Goal: Check status: Check status

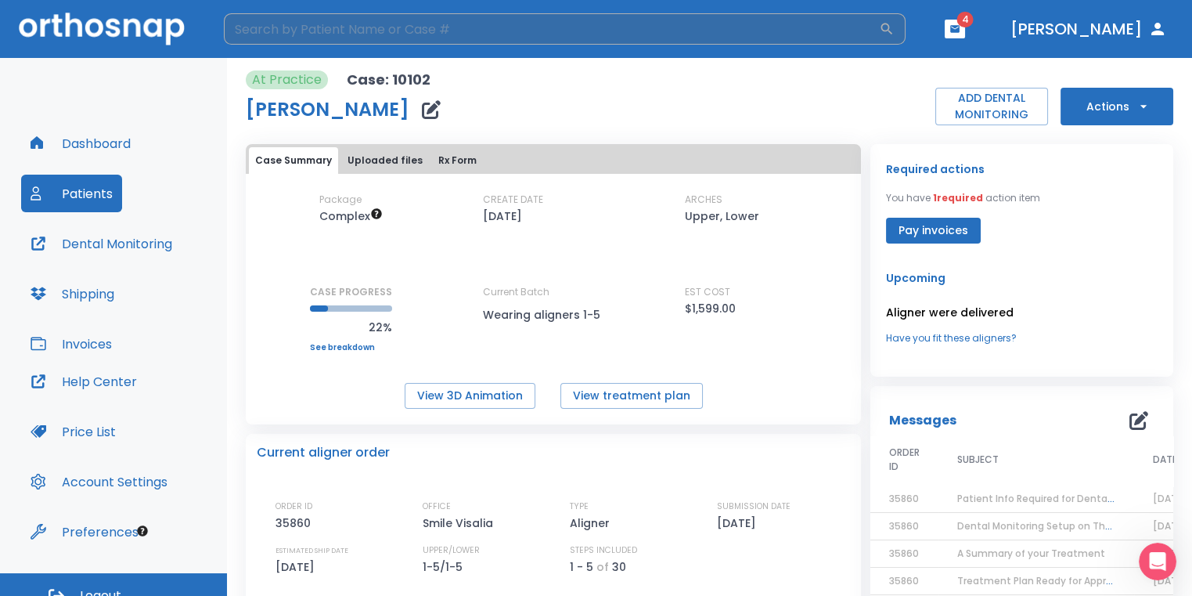
click at [504, 37] on input "search" at bounding box center [551, 28] width 655 height 31
type input "chase"
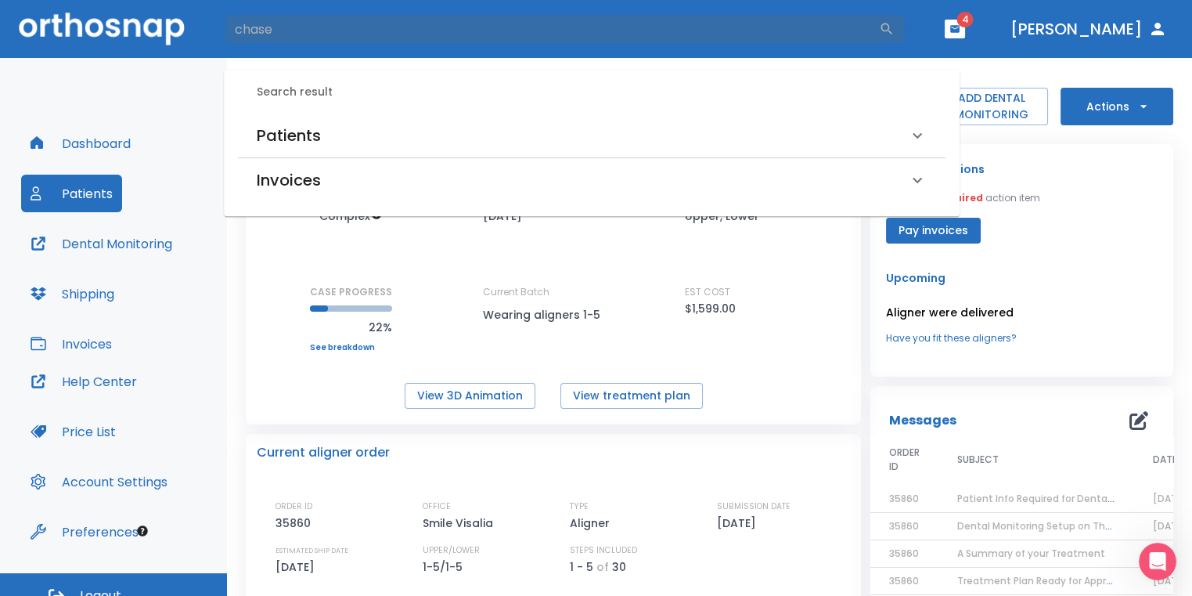
click at [373, 142] on div "Patients" at bounding box center [582, 135] width 651 height 25
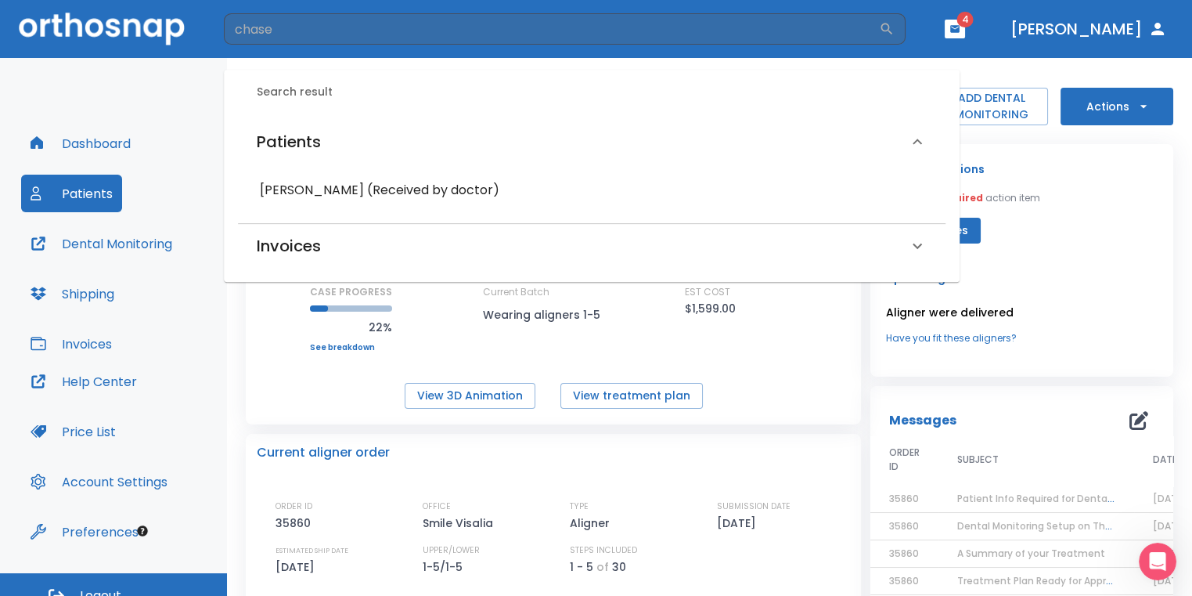
click at [370, 185] on h6 "[PERSON_NAME] (Received by doctor)" at bounding box center [592, 190] width 664 height 22
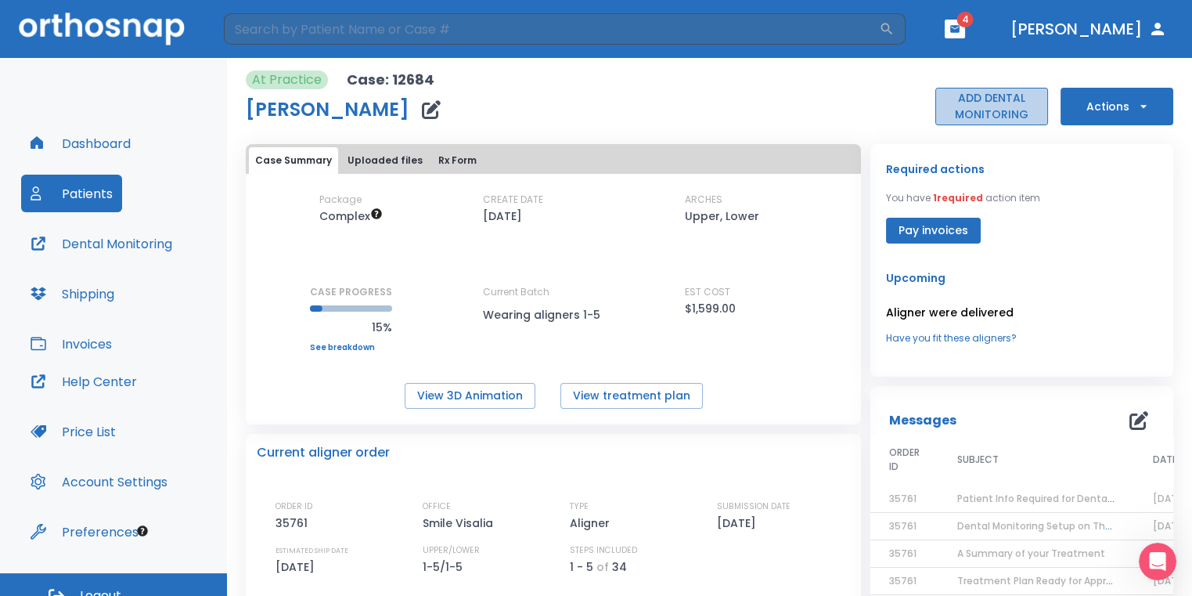
click at [988, 112] on button "ADD DENTAL MONITORING" at bounding box center [991, 107] width 113 height 38
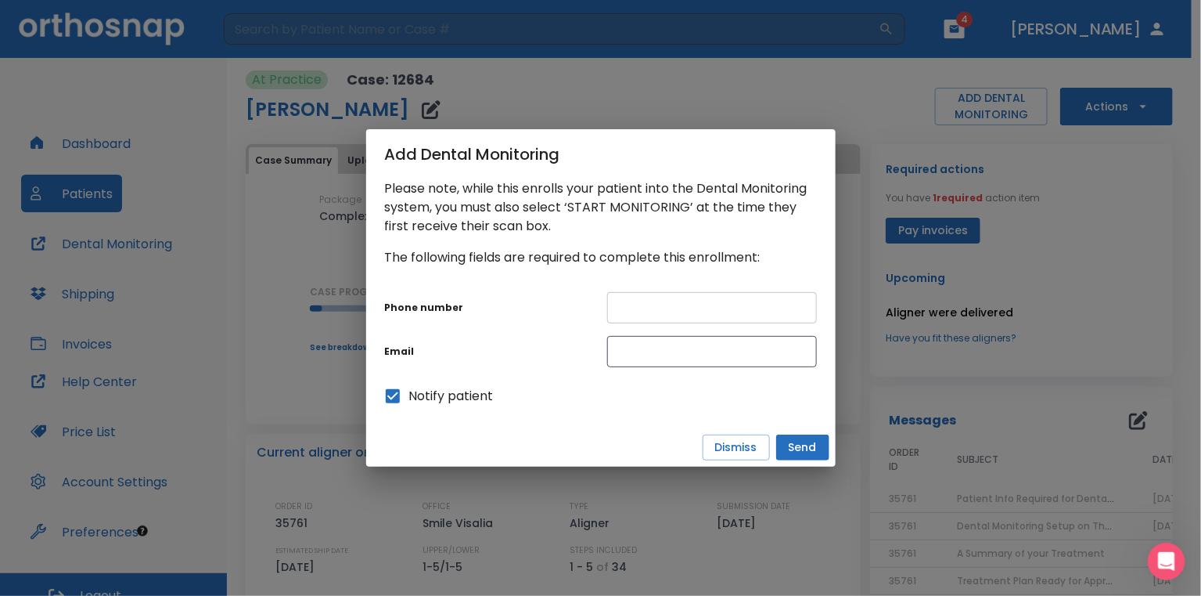
click at [672, 308] on input "text" at bounding box center [712, 307] width 210 height 31
drag, startPoint x: 750, startPoint y: 448, endPoint x: 688, endPoint y: 369, distance: 100.4
click at [751, 448] on button "Dismiss" at bounding box center [736, 447] width 67 height 26
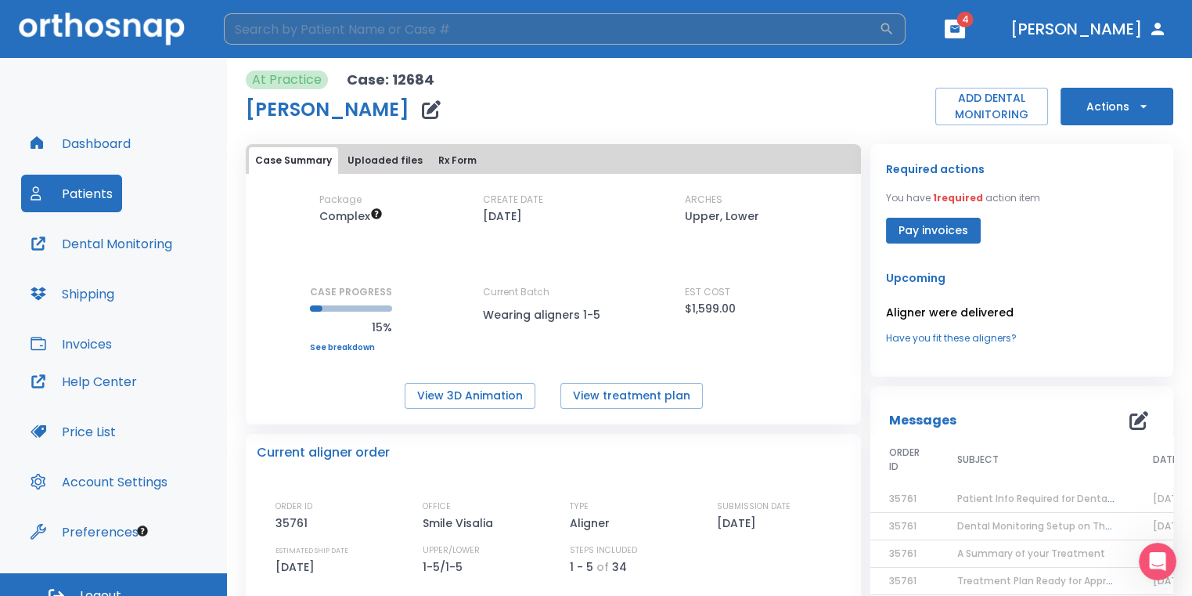
click at [510, 31] on input "search" at bounding box center [551, 28] width 655 height 31
type input "l"
type input "[PERSON_NAME]"
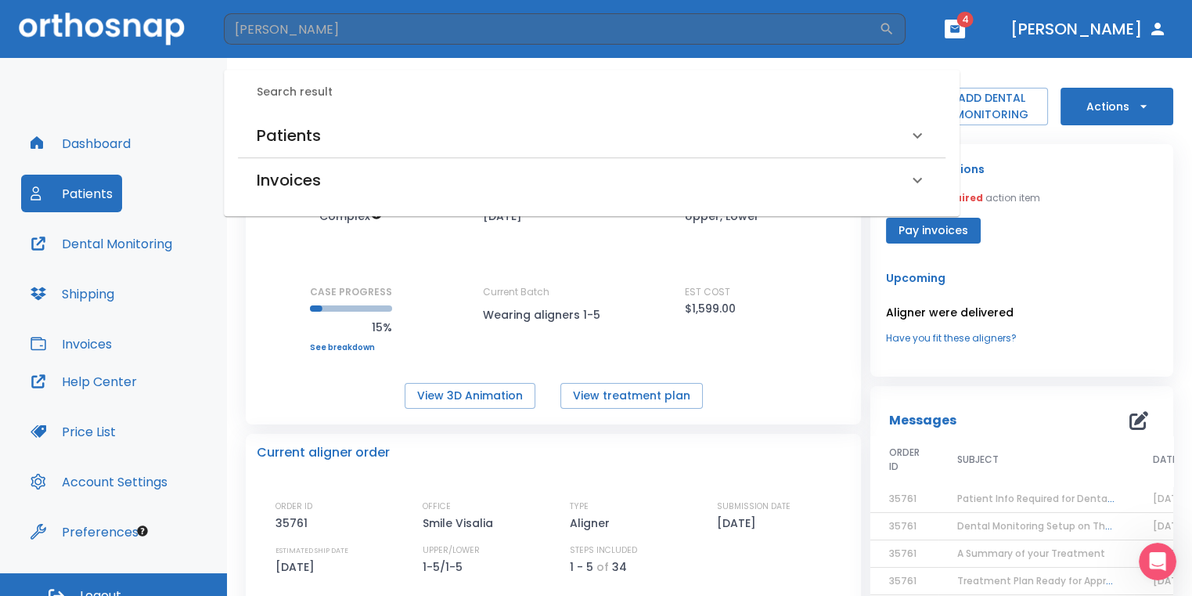
click at [351, 145] on div "Patients" at bounding box center [582, 135] width 651 height 25
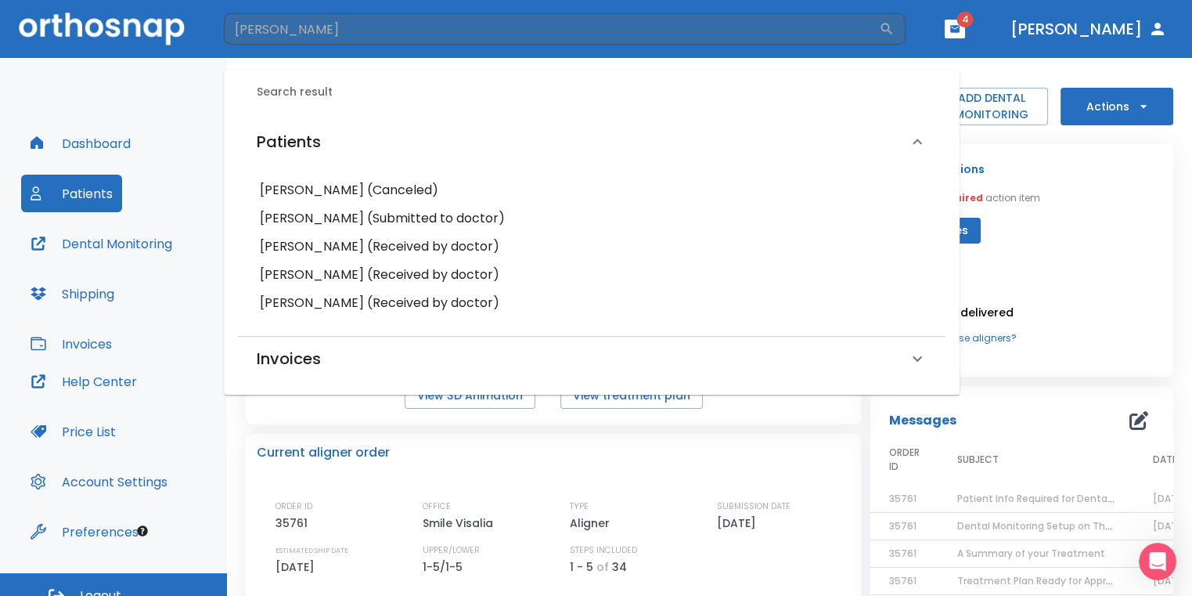
click at [361, 308] on h6 "[PERSON_NAME] (Received by doctor)" at bounding box center [592, 303] width 664 height 22
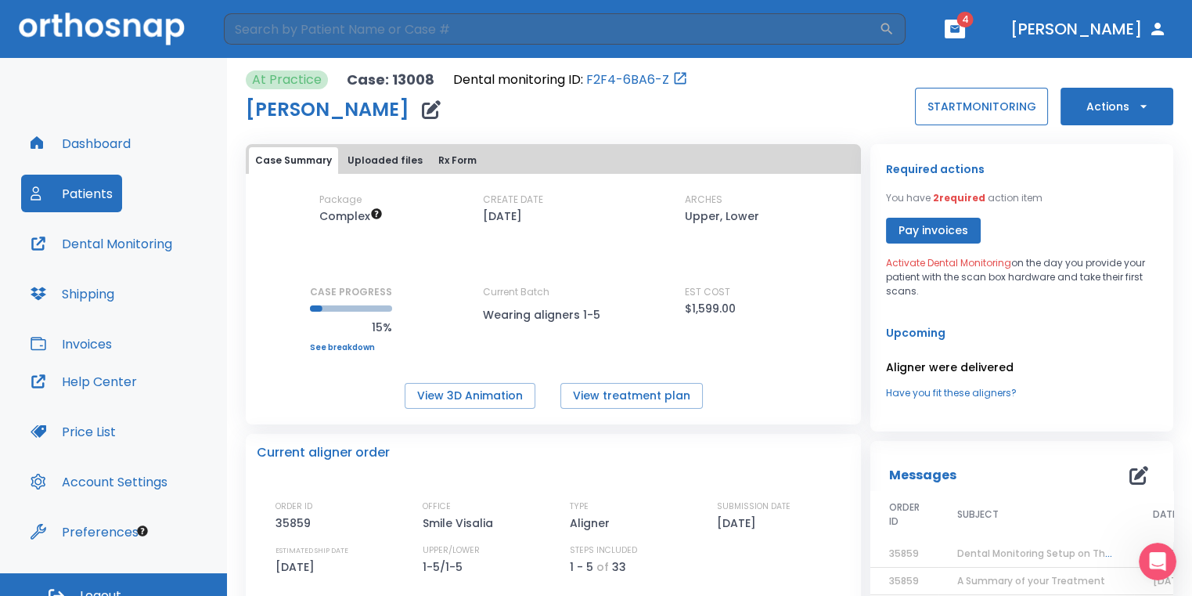
click at [947, 93] on button "START MONITORING" at bounding box center [981, 107] width 133 height 38
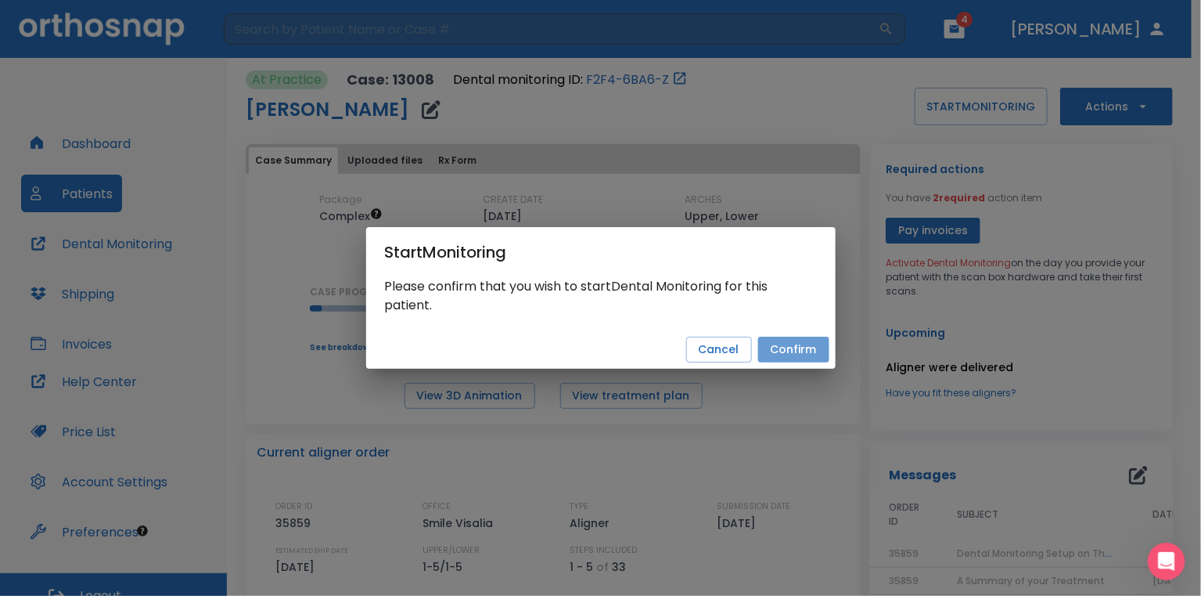
click at [805, 347] on button "Confirm" at bounding box center [793, 350] width 71 height 26
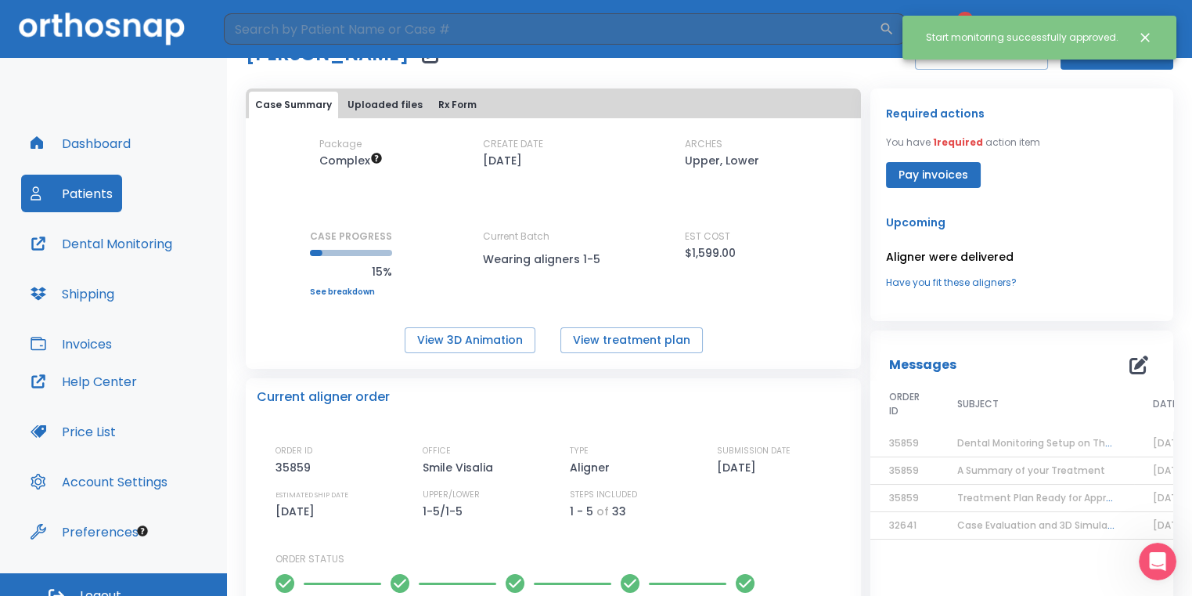
scroll to position [78, 0]
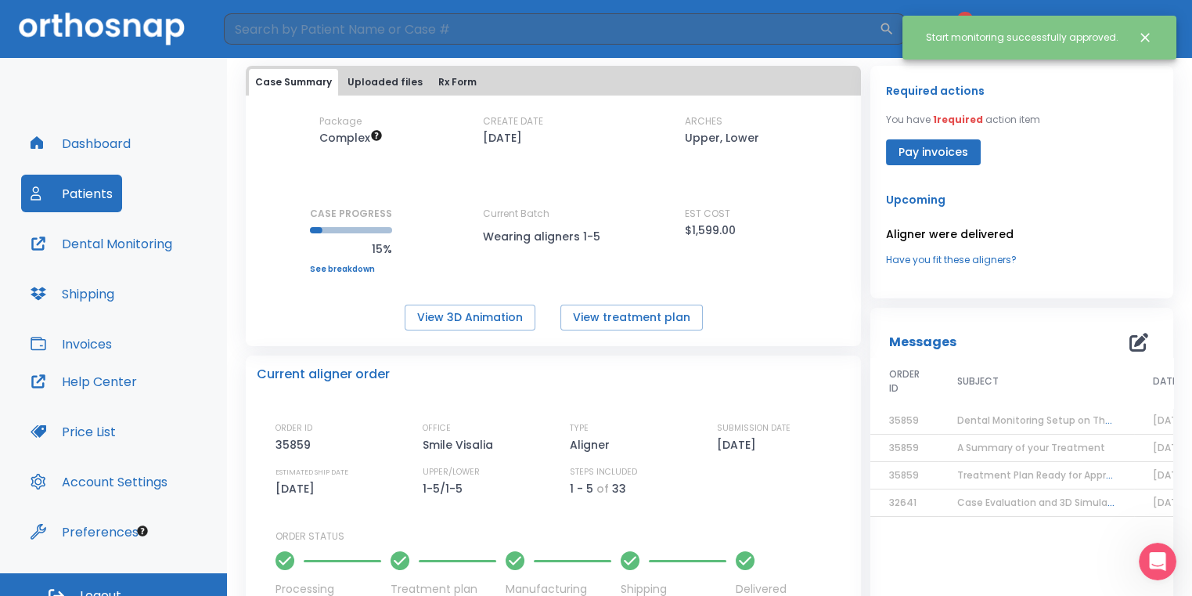
click at [1136, 37] on button "Close notification" at bounding box center [1145, 37] width 28 height 28
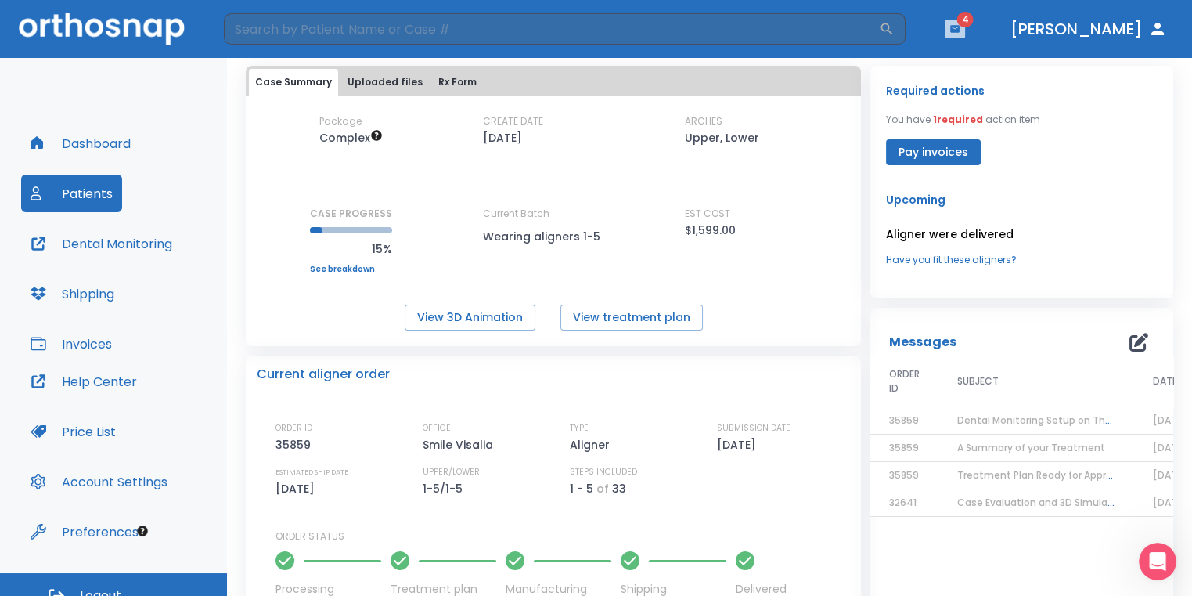
click at [965, 24] on button "button" at bounding box center [955, 29] width 20 height 19
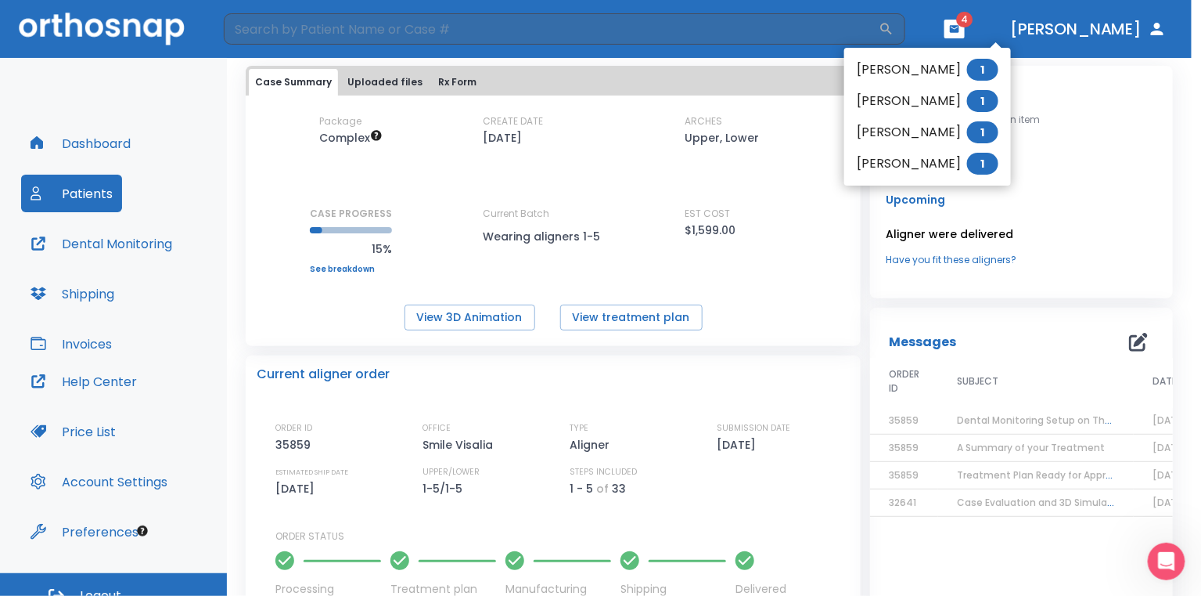
click at [919, 71] on li "[PERSON_NAME] 1" at bounding box center [927, 69] width 167 height 31
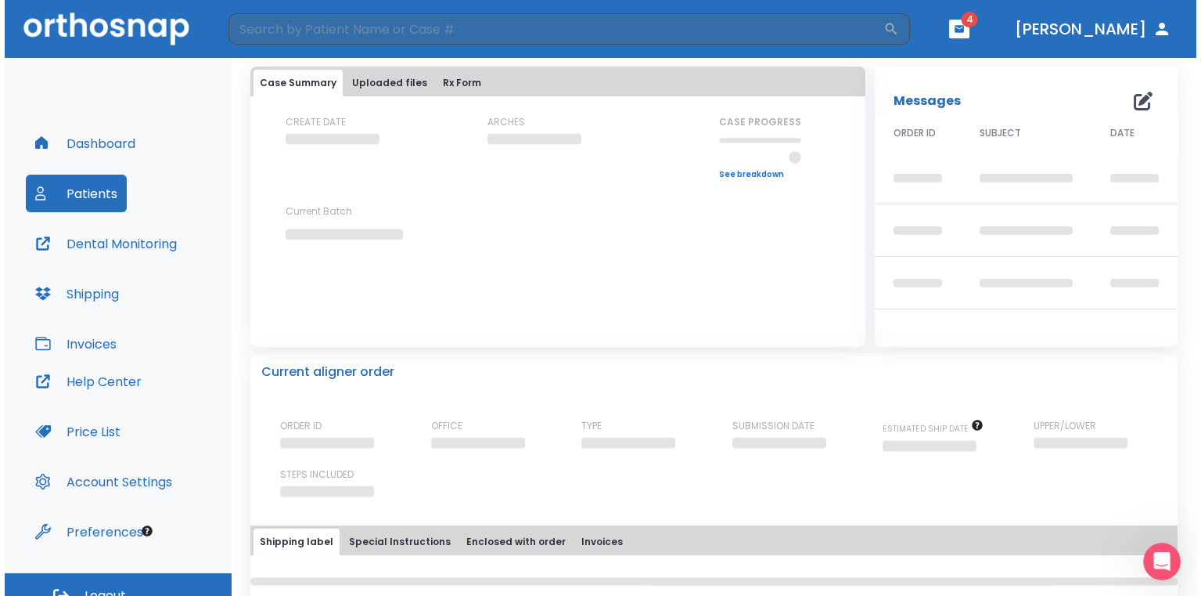
scroll to position [78, 0]
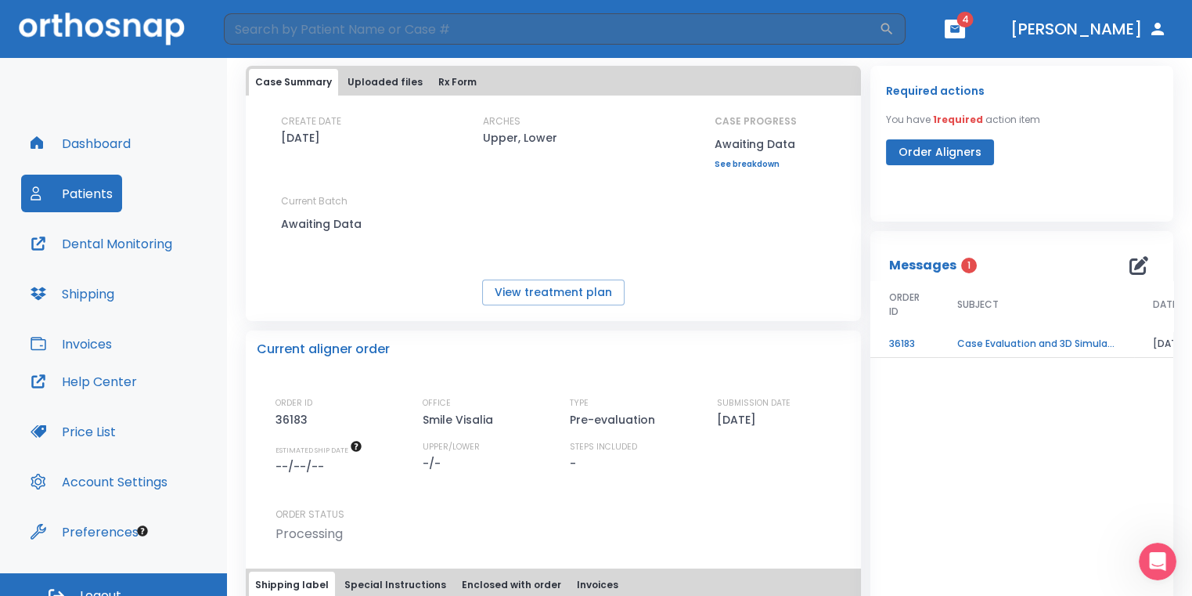
click at [1018, 343] on td "Case Evaluation and 3D Simulation Ready" at bounding box center [1036, 343] width 196 height 27
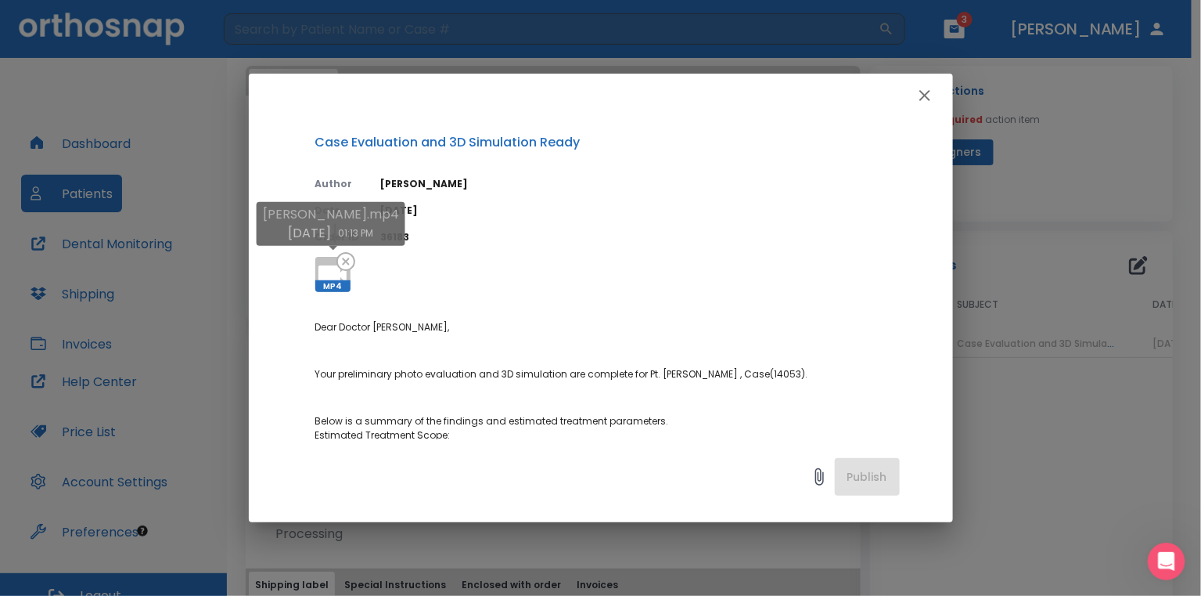
click at [325, 257] on icon at bounding box center [333, 275] width 38 height 38
click at [1077, 241] on div "Case Evaluation and 3D Simulation Ready Author [PERSON_NAME] Date [DATE] Order …" at bounding box center [600, 298] width 1201 height 596
click at [326, 254] on div "[PERSON_NAME].mp4 [DATE] 01:13 PM" at bounding box center [331, 229] width 149 height 55
click at [329, 257] on body "​ 3 [PERSON_NAME] Dashboard Patients Dental Monitoring Shipping Invoices Help C…" at bounding box center [600, 298] width 1201 height 596
click at [935, 99] on button "button" at bounding box center [924, 95] width 31 height 31
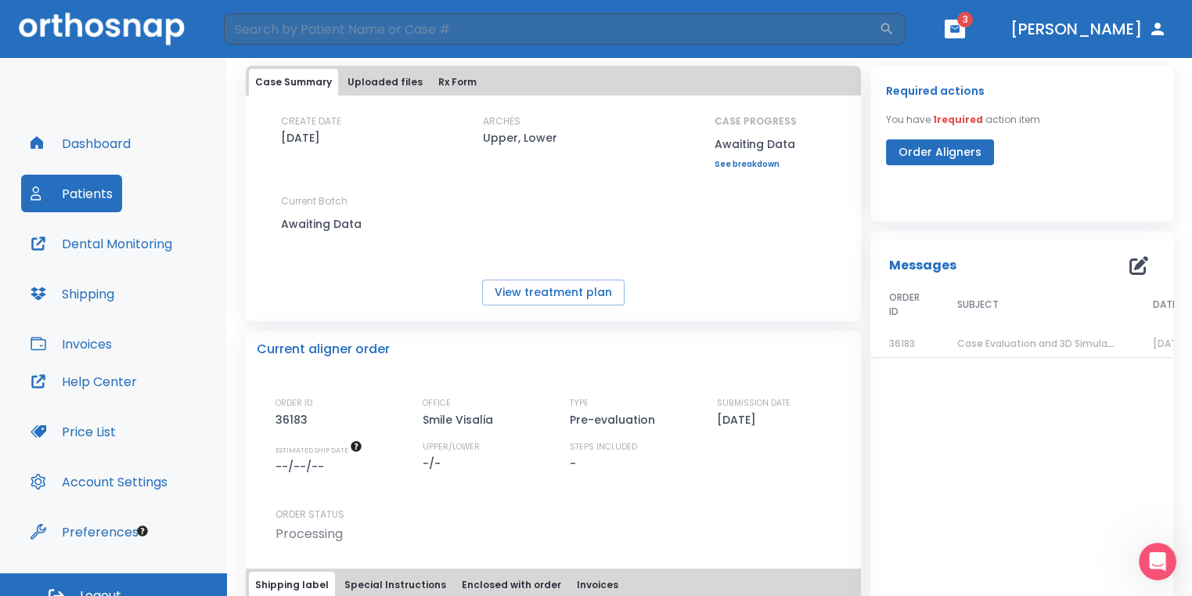
click at [965, 32] on button "button" at bounding box center [955, 29] width 20 height 19
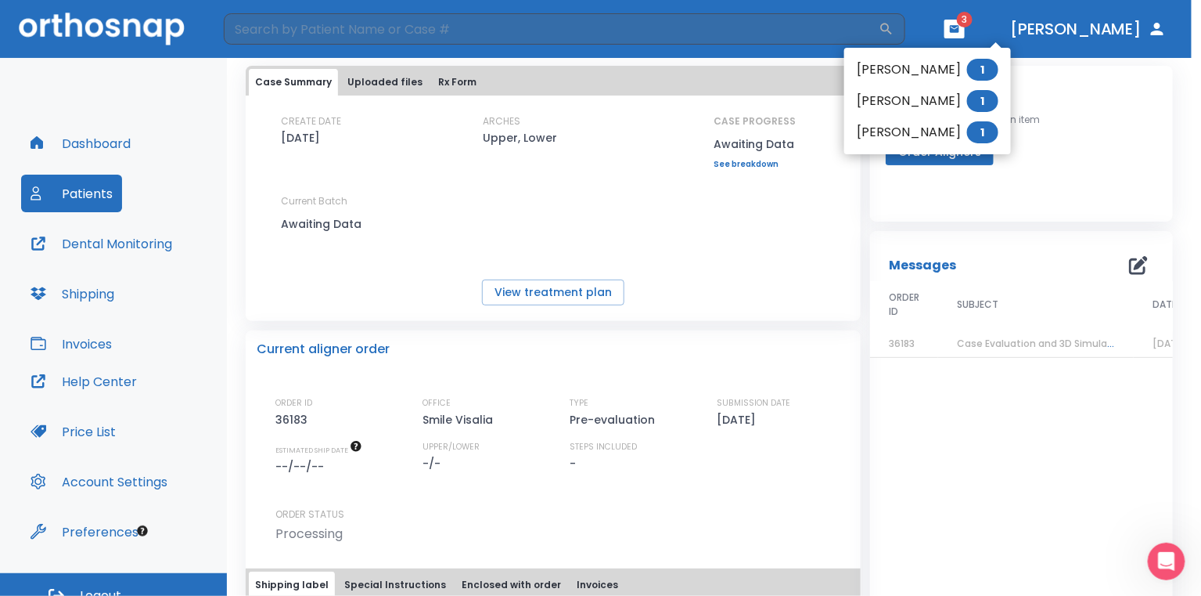
click at [931, 73] on li "[PERSON_NAME] 1" at bounding box center [927, 69] width 167 height 31
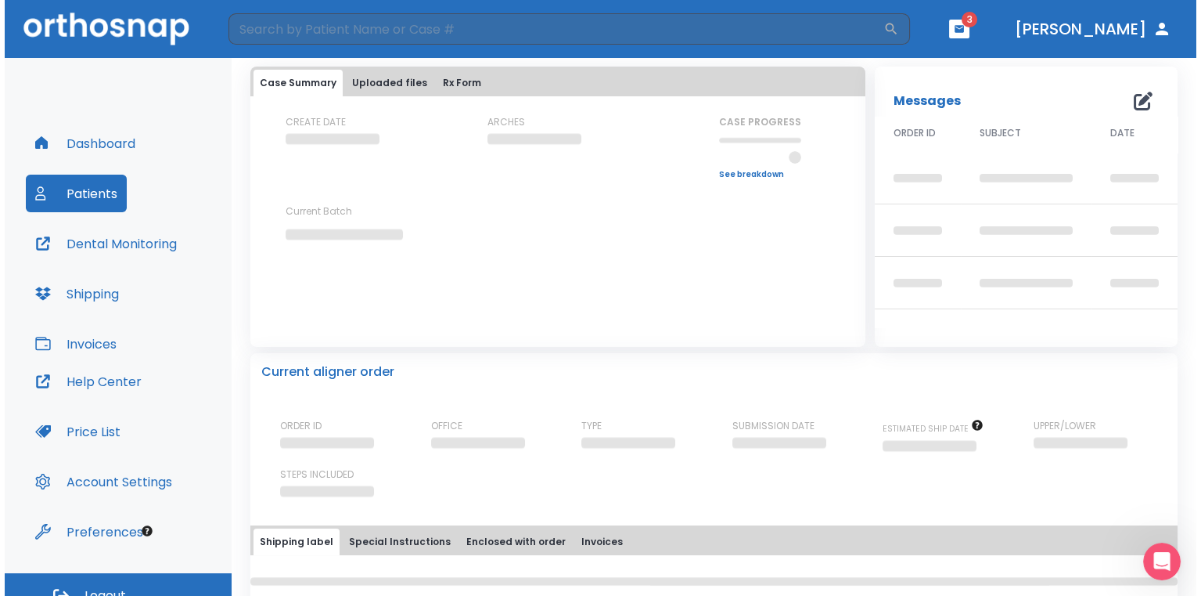
scroll to position [78, 0]
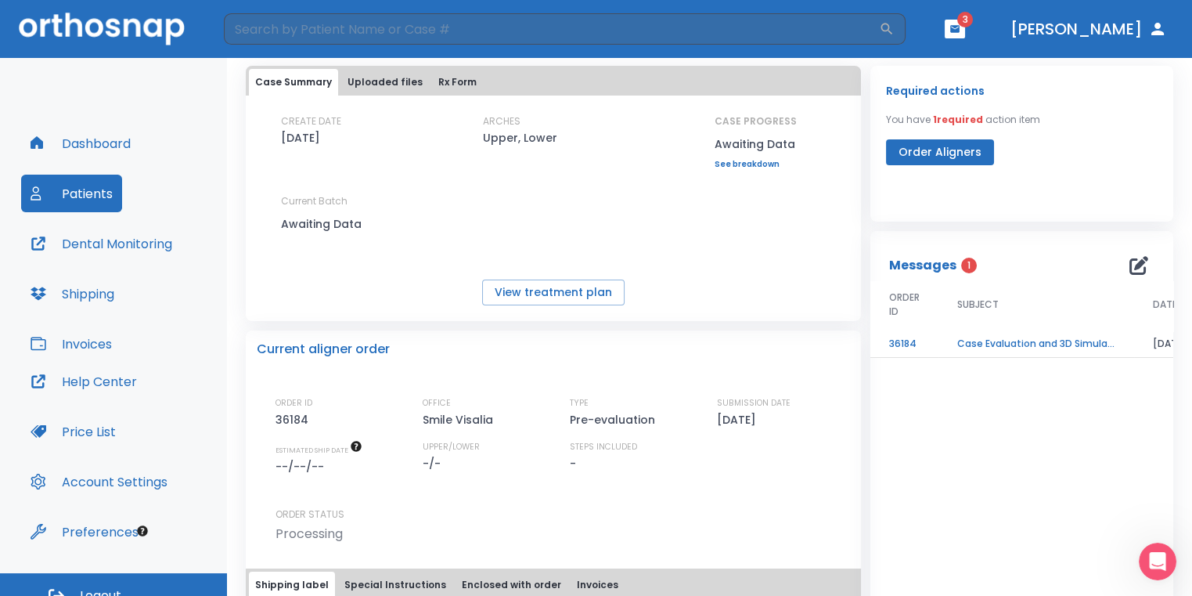
click at [1075, 338] on td "Case Evaluation and 3D Simulation Ready" at bounding box center [1036, 343] width 196 height 27
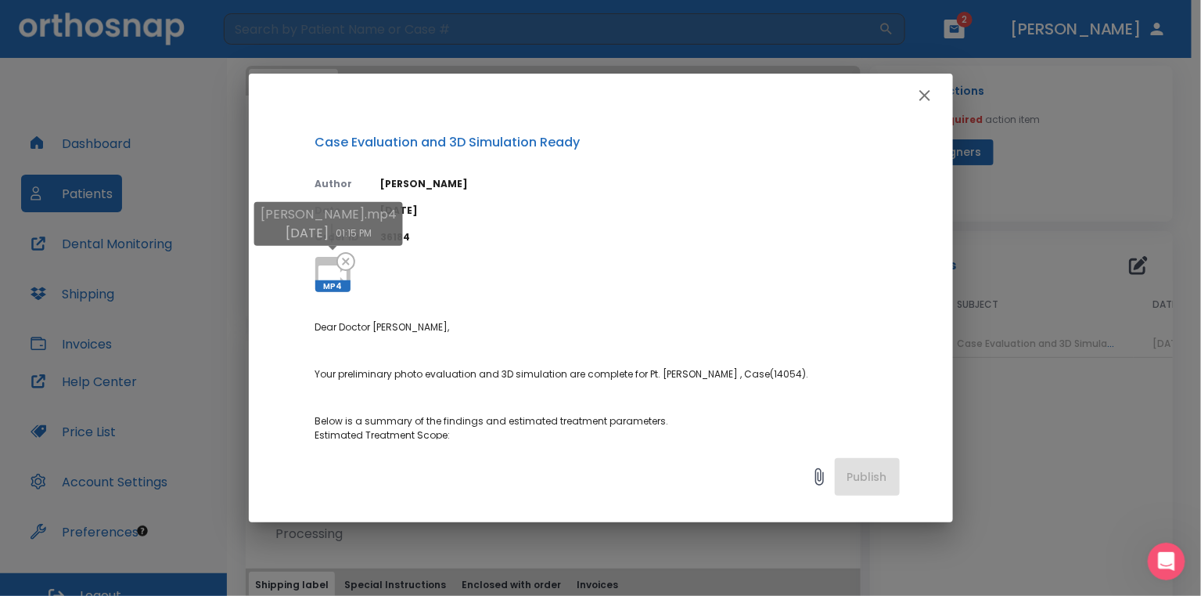
click at [324, 261] on icon at bounding box center [333, 275] width 38 height 38
click at [1103, 438] on div "Case Evaluation and 3D Simulation Ready Author [PERSON_NAME] Date [DATE] Order …" at bounding box center [600, 298] width 1201 height 596
click at [927, 95] on icon "button" at bounding box center [925, 95] width 19 height 19
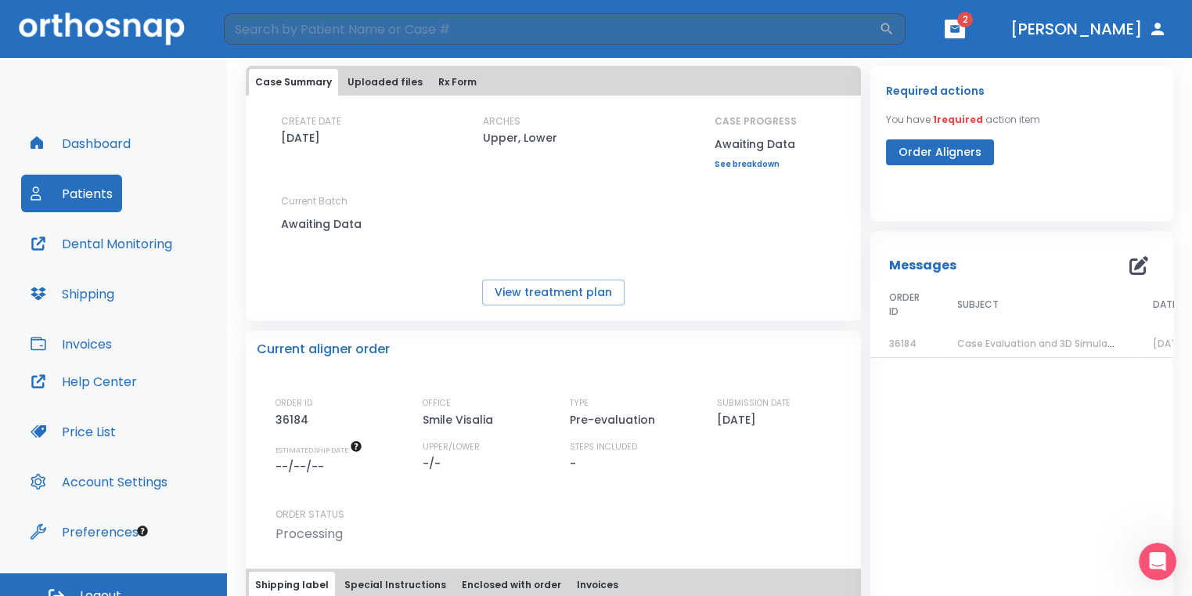
click at [960, 31] on icon "button" at bounding box center [954, 28] width 9 height 7
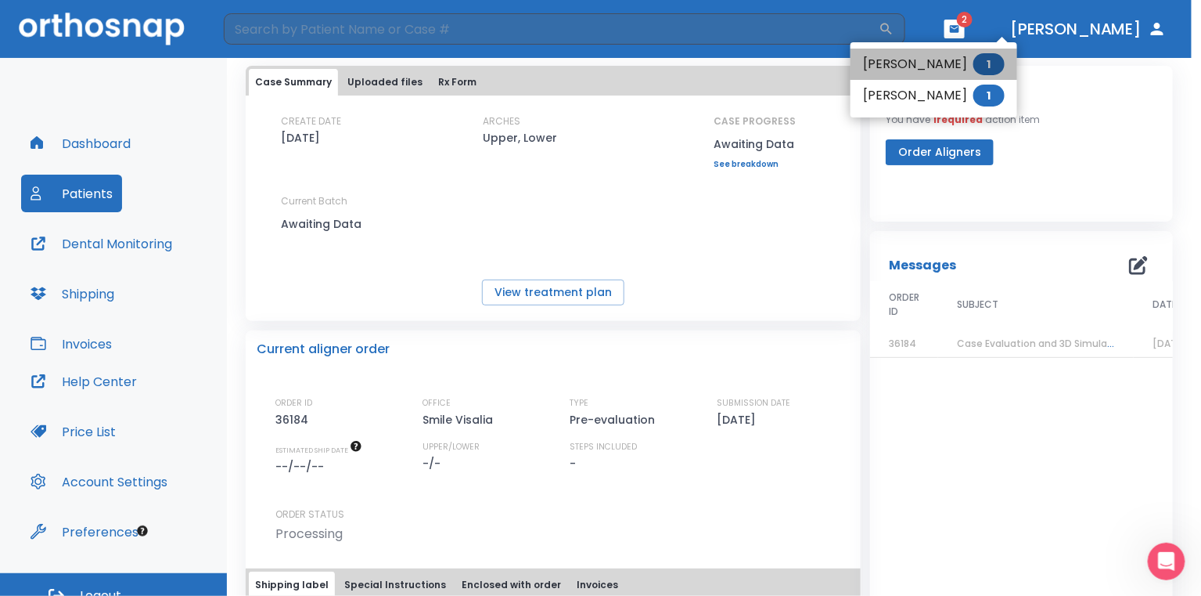
click at [939, 55] on li "[PERSON_NAME] 1" at bounding box center [934, 64] width 167 height 31
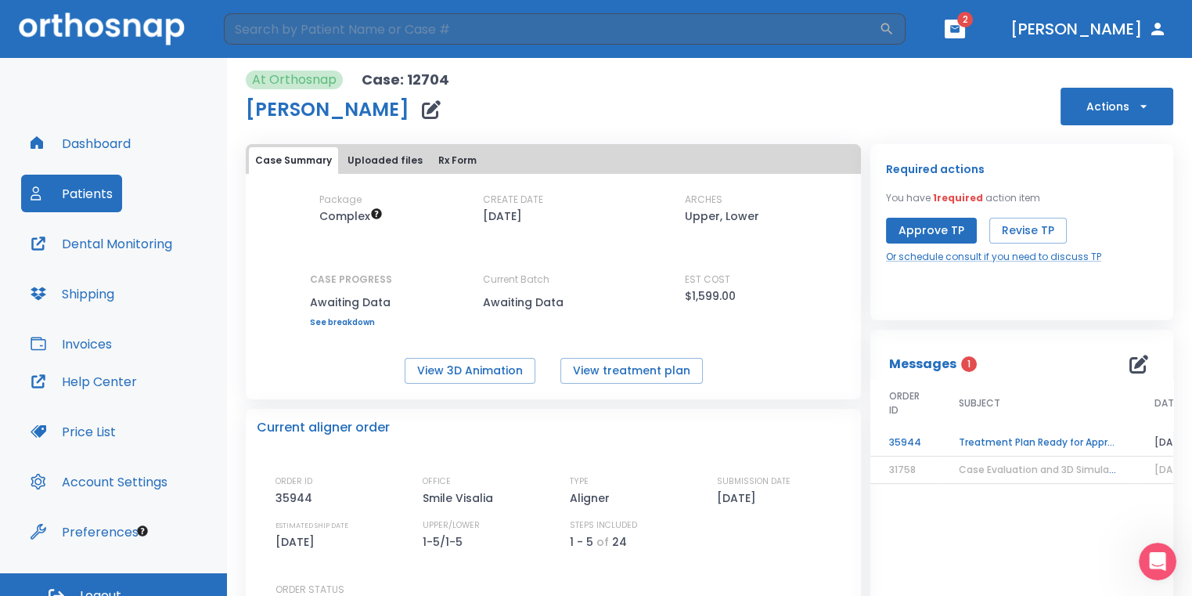
click at [895, 228] on button "Approve TP" at bounding box center [931, 231] width 91 height 26
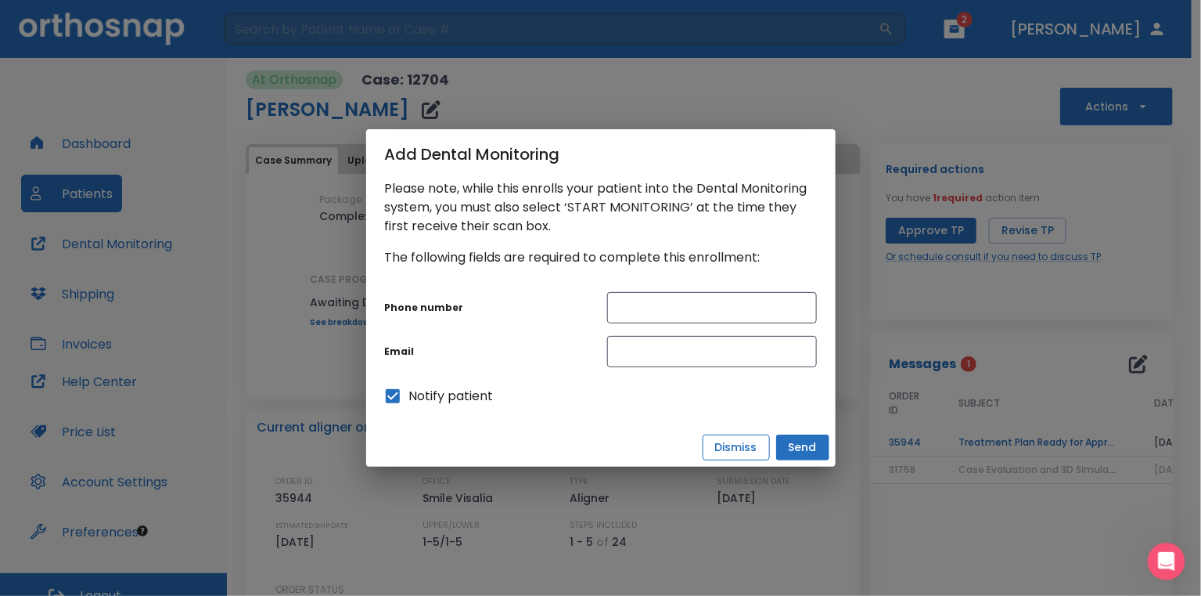
click at [757, 446] on button "Dismiss" at bounding box center [736, 447] width 67 height 26
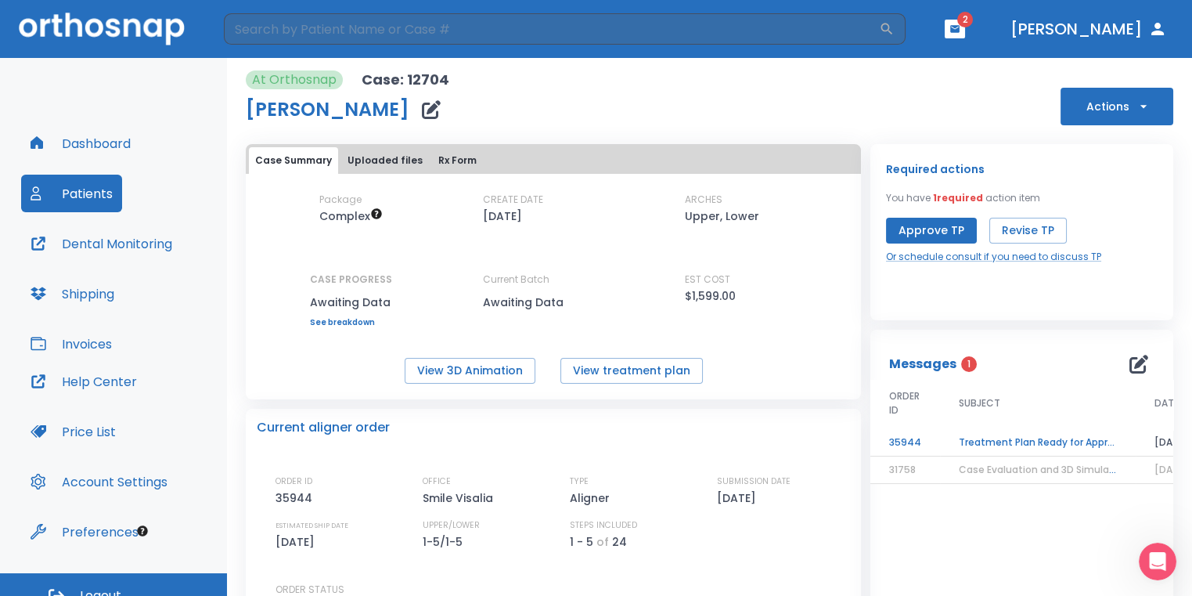
click at [914, 231] on button "Approve TP" at bounding box center [931, 231] width 91 height 26
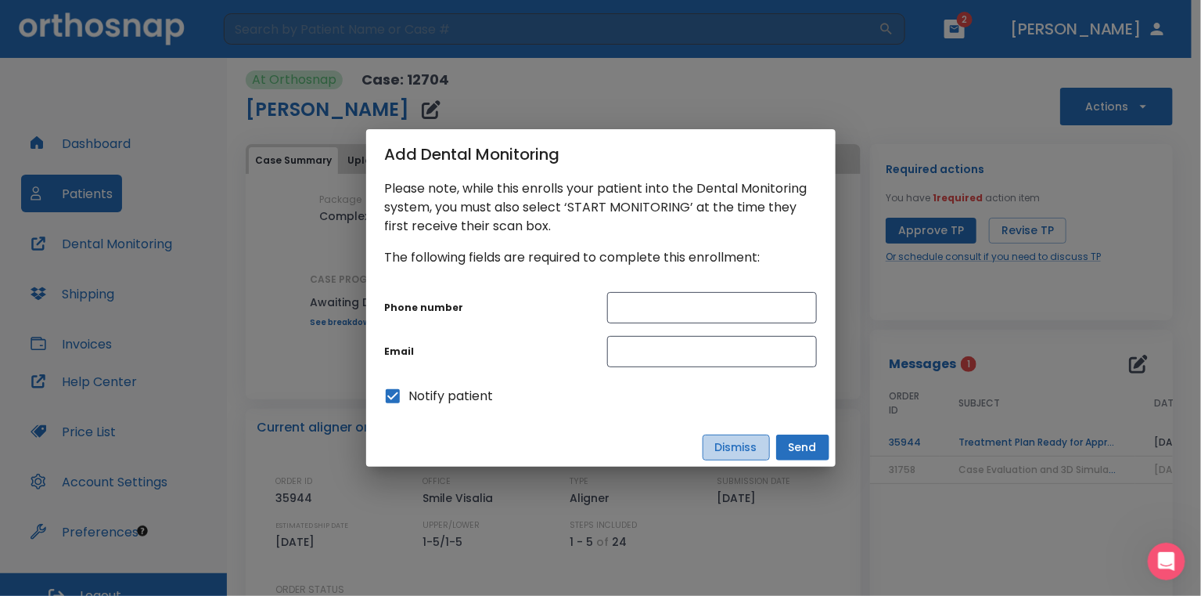
click at [750, 449] on button "Dismiss" at bounding box center [736, 447] width 67 height 26
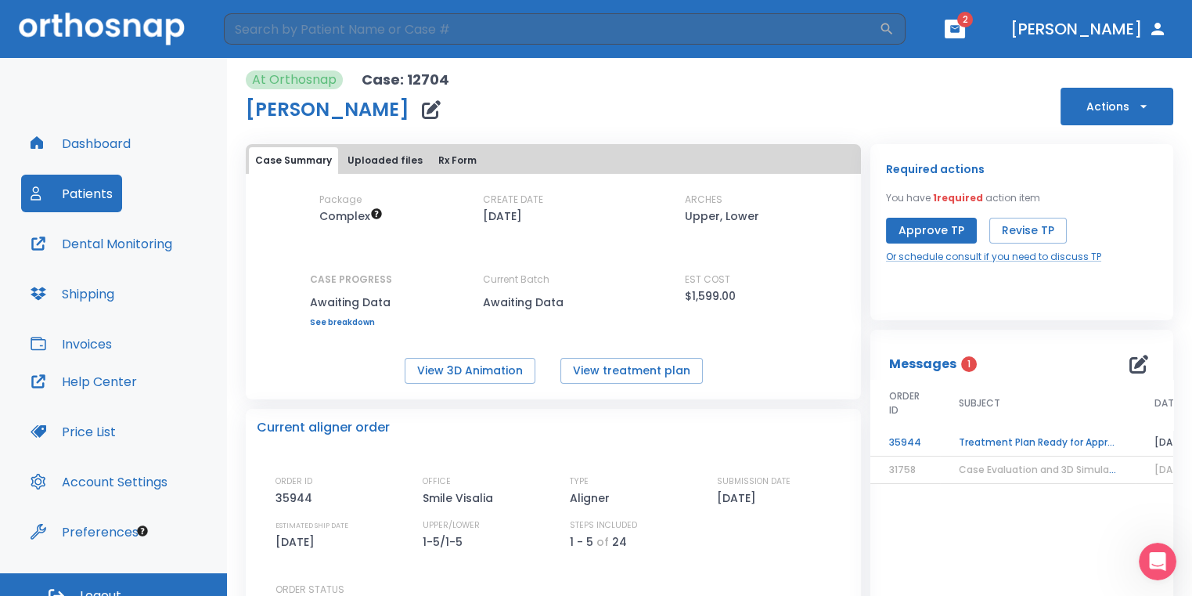
click at [946, 231] on button "Approve TP" at bounding box center [931, 231] width 91 height 26
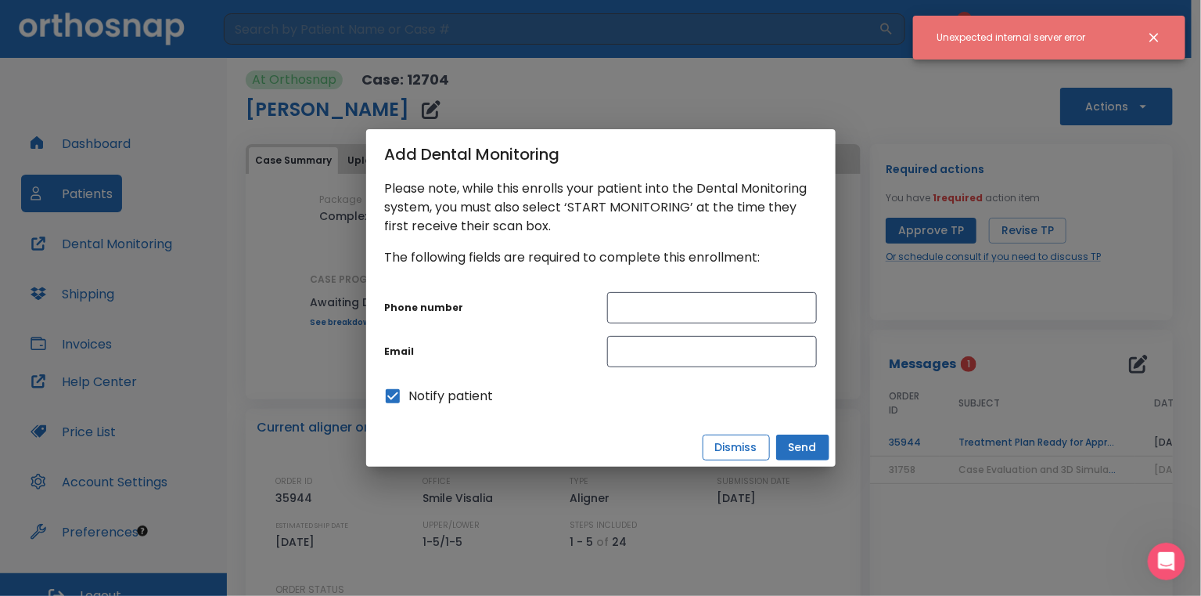
click at [754, 448] on button "Dismiss" at bounding box center [736, 447] width 67 height 26
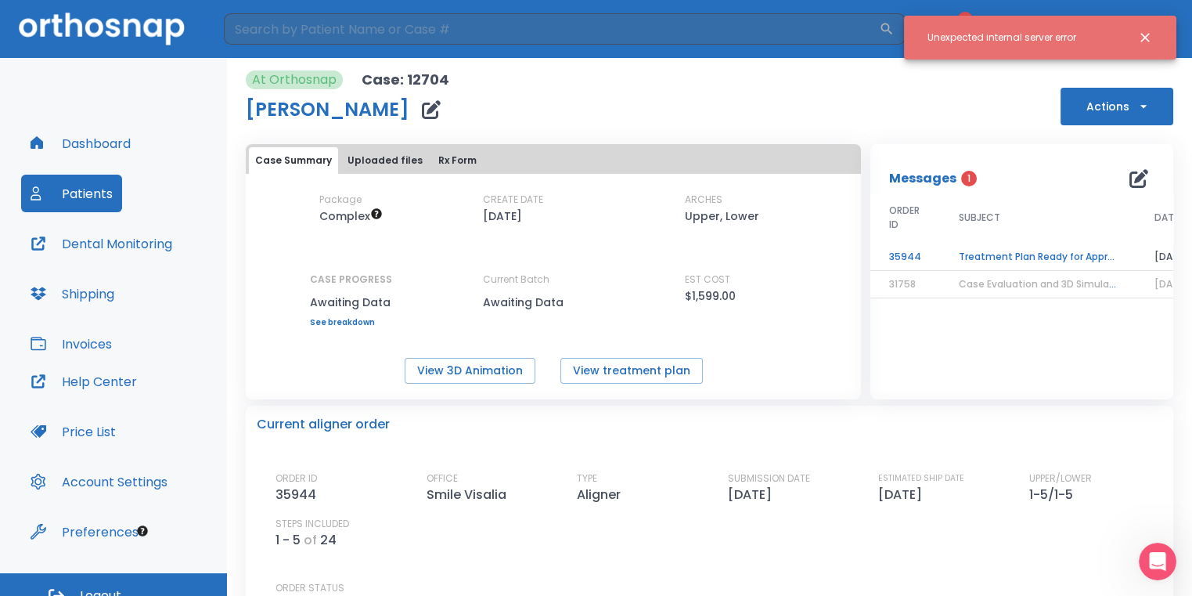
click at [997, 245] on td "Treatment Plan Ready for Approval!" at bounding box center [1038, 256] width 196 height 27
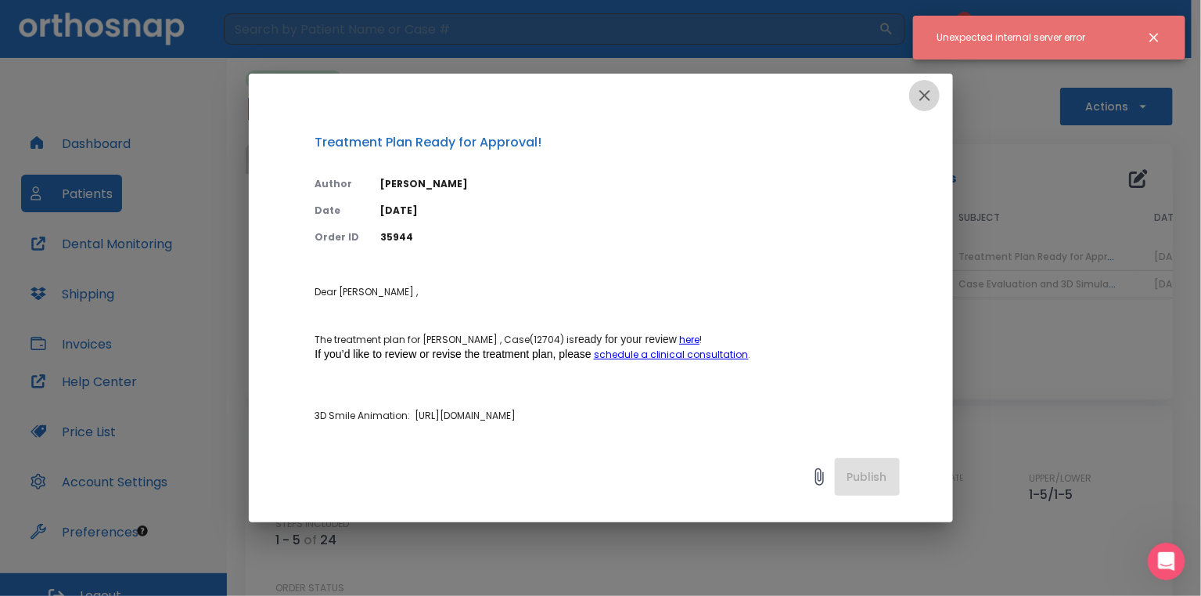
click at [926, 95] on icon "button" at bounding box center [925, 95] width 11 height 11
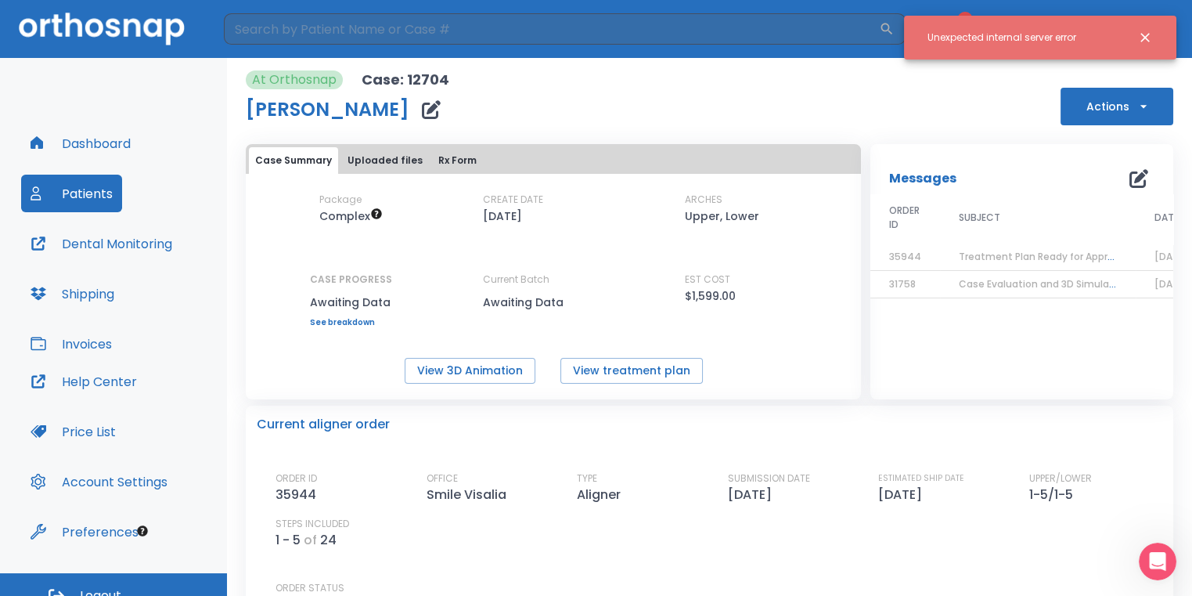
click at [1147, 37] on icon "Close notification" at bounding box center [1145, 38] width 16 height 16
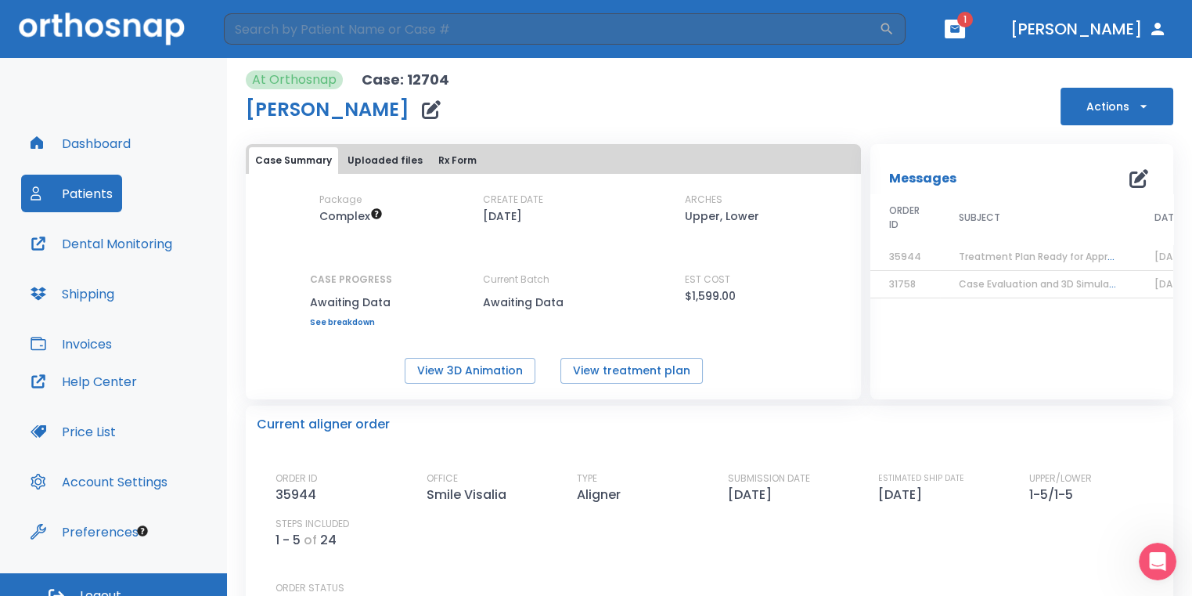
click at [960, 28] on icon "button" at bounding box center [954, 28] width 11 height 11
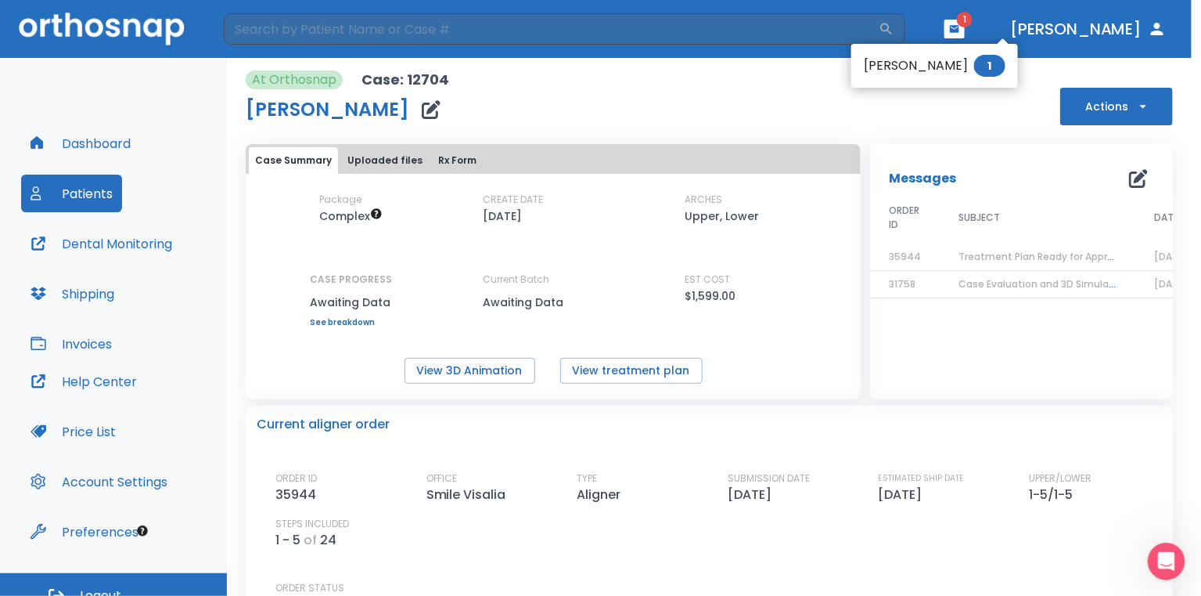
click at [949, 70] on li "[PERSON_NAME] 1" at bounding box center [935, 65] width 167 height 31
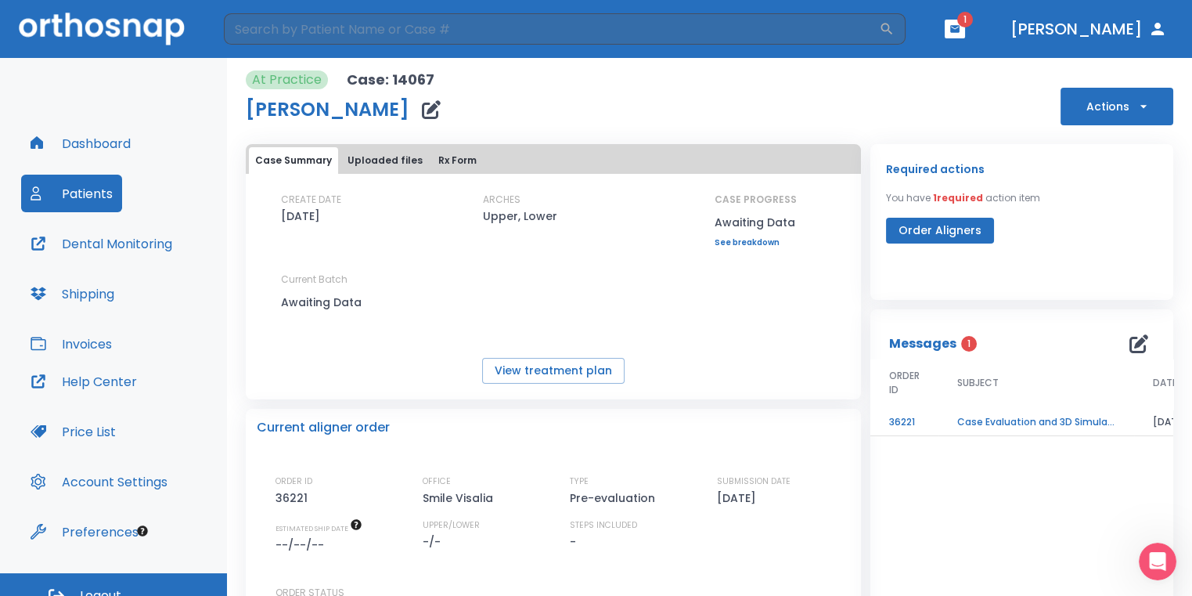
click at [1026, 421] on td "Case Evaluation and 3D Simulation Ready" at bounding box center [1036, 422] width 196 height 27
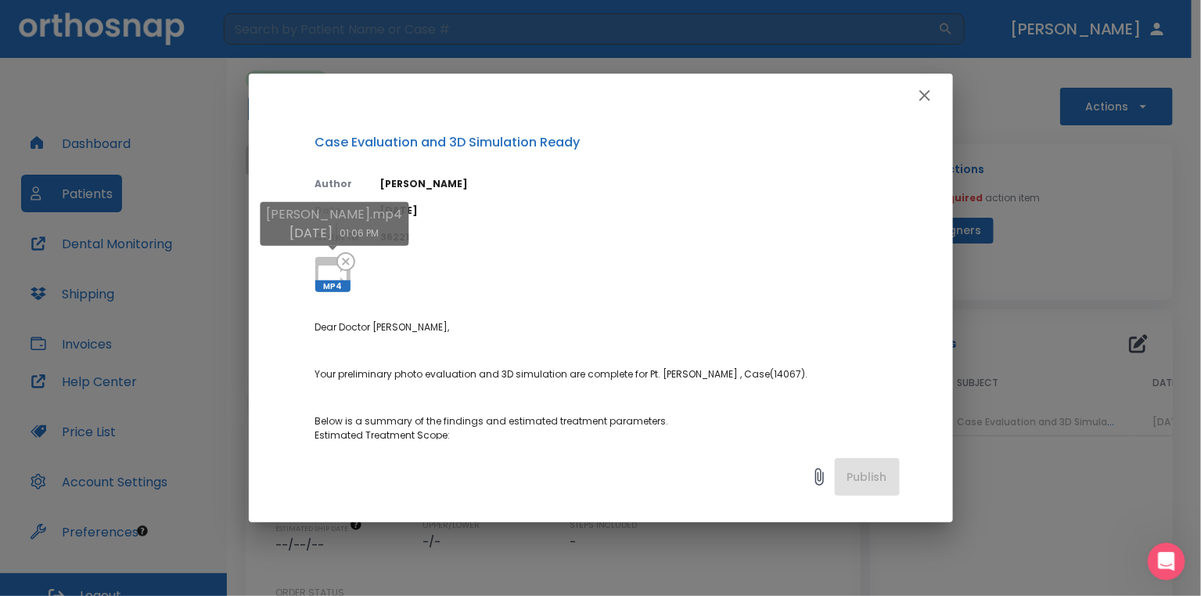
click at [320, 262] on icon at bounding box center [333, 275] width 38 height 38
click at [1112, 333] on div "Case Evaluation and 3D Simulation Ready Author [PERSON_NAME] Date [DATE] Order …" at bounding box center [600, 298] width 1201 height 596
click at [945, 90] on div at bounding box center [601, 96] width 704 height 44
click at [930, 95] on icon "button" at bounding box center [925, 95] width 19 height 19
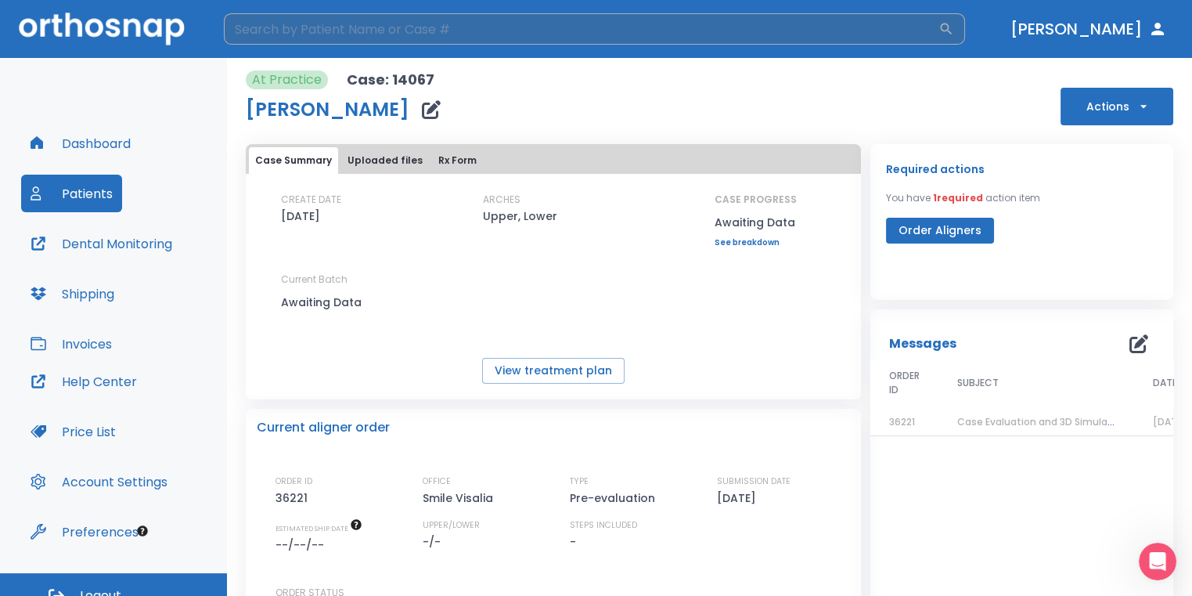
click at [389, 35] on input "search" at bounding box center [581, 28] width 715 height 31
type input "[PERSON_NAME]"
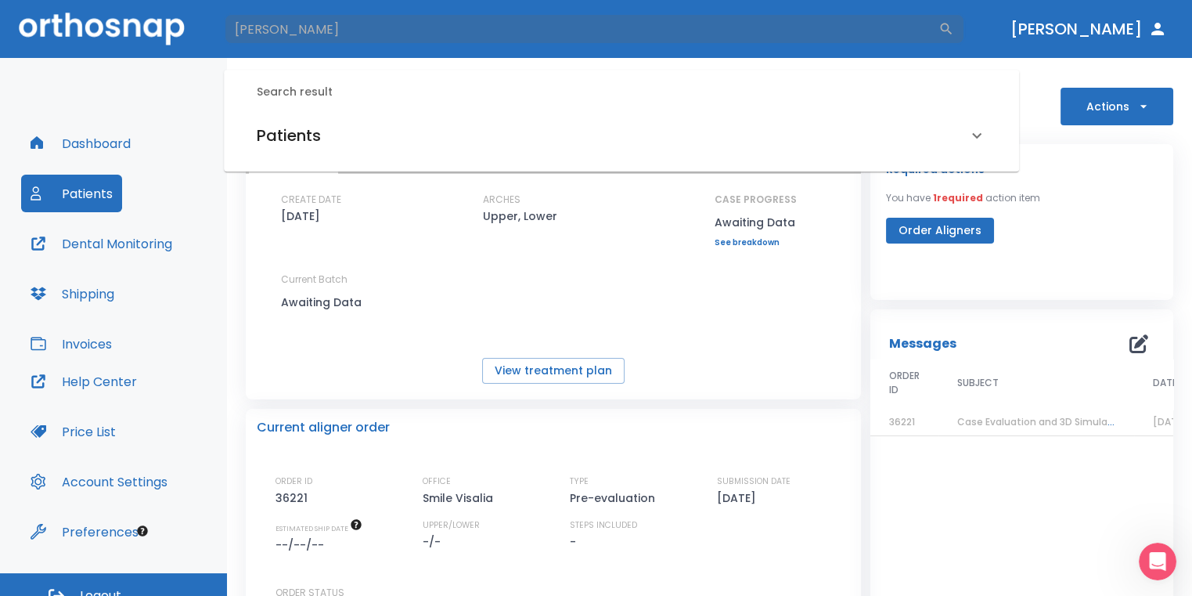
click at [345, 139] on div "Patients" at bounding box center [612, 135] width 711 height 25
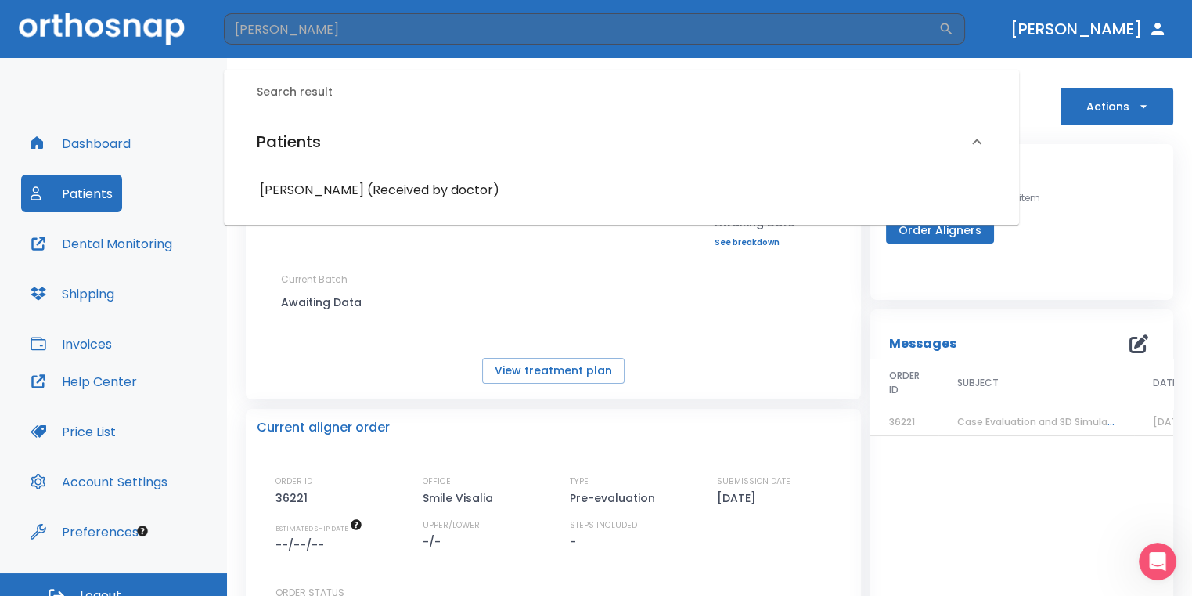
click at [391, 181] on h6 "[PERSON_NAME] (Received by doctor)" at bounding box center [621, 190] width 723 height 22
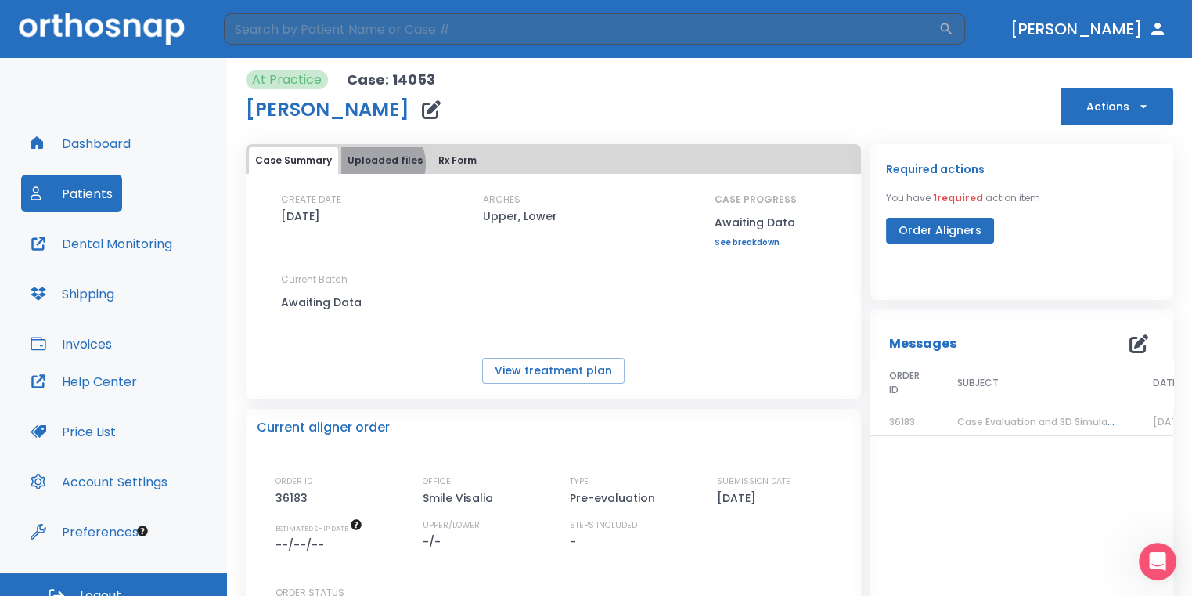
click at [375, 164] on button "Uploaded files" at bounding box center [385, 160] width 88 height 27
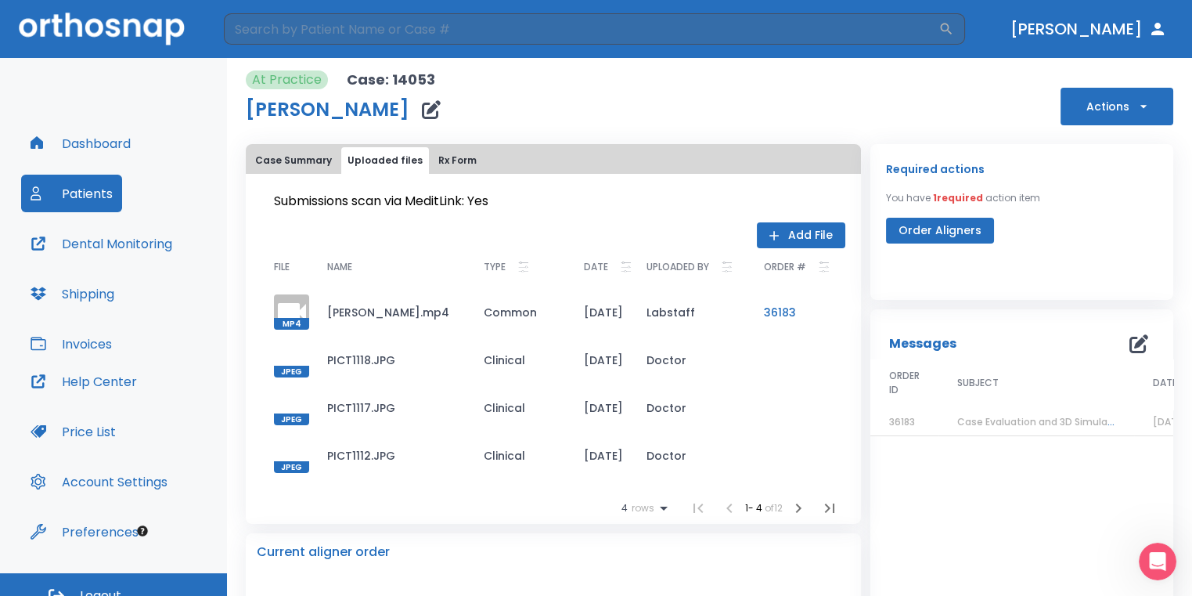
click at [290, 412] on div at bounding box center [291, 407] width 35 height 35
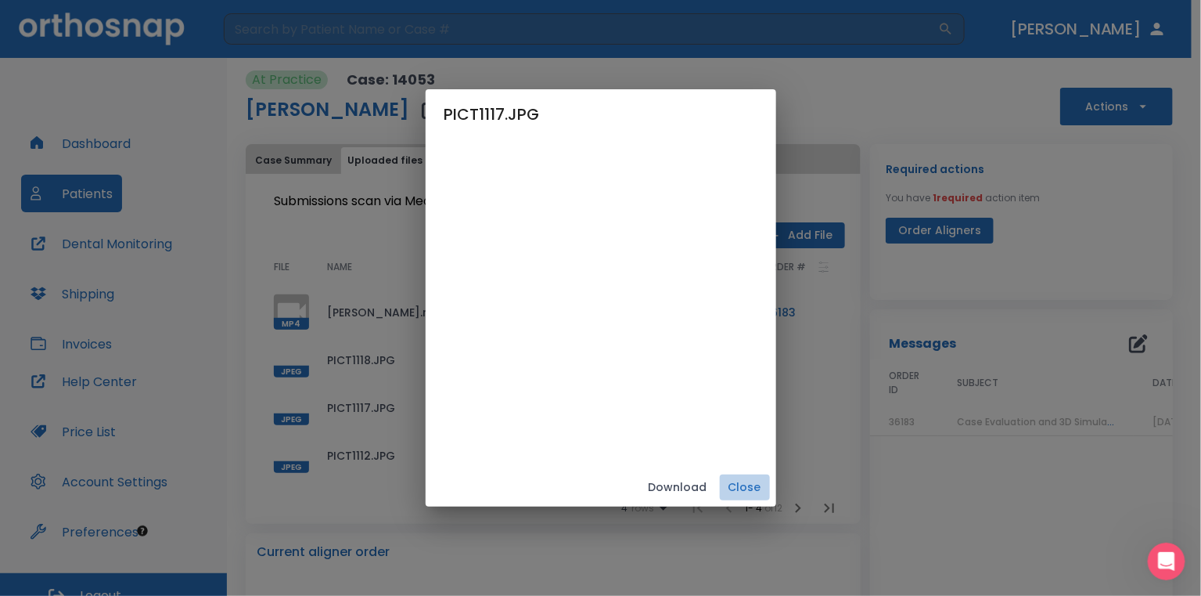
click at [770, 487] on button "Close" at bounding box center [745, 487] width 50 height 26
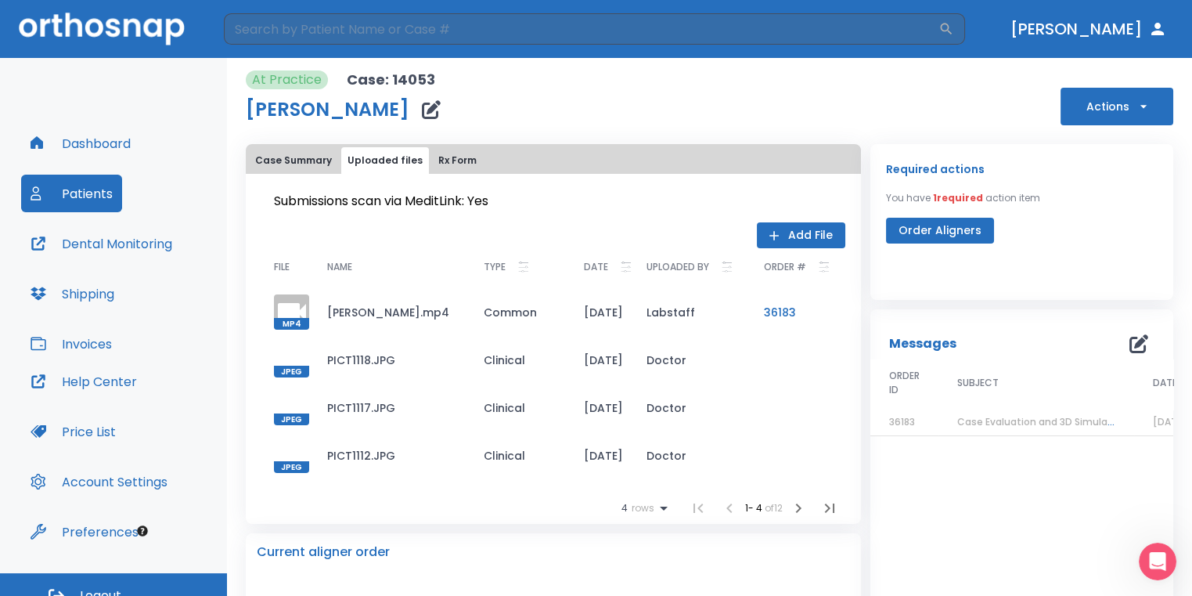
click at [796, 507] on icon "button" at bounding box center [798, 507] width 5 height 9
click at [286, 341] on td "JPEG" at bounding box center [287, 360] width 53 height 48
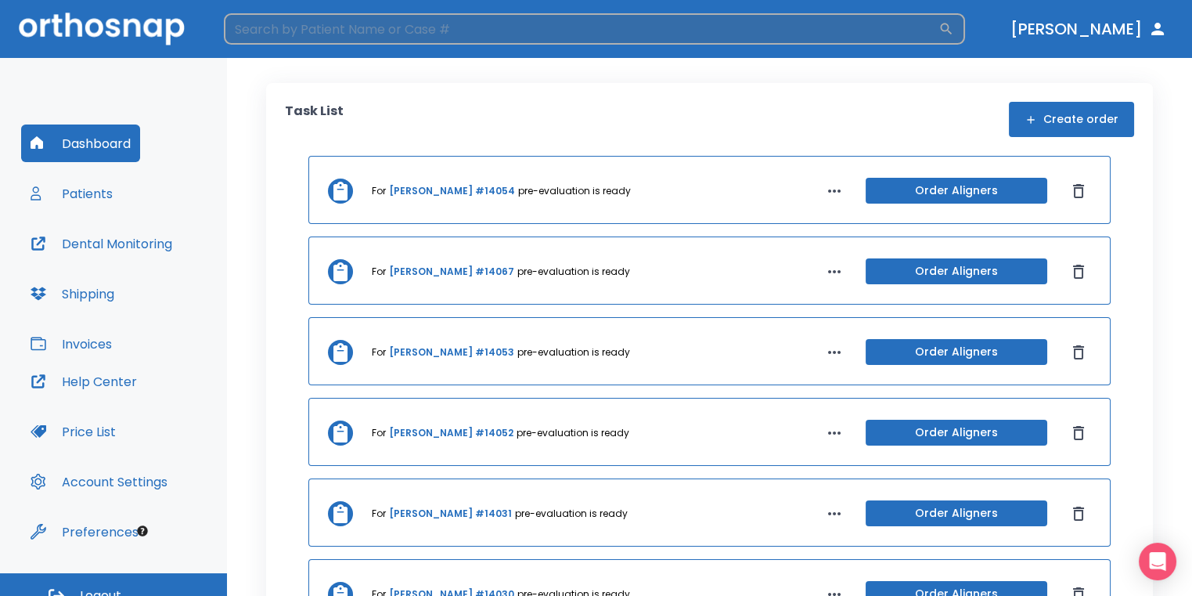
click at [474, 31] on input "search" at bounding box center [581, 28] width 715 height 31
type input "perez"
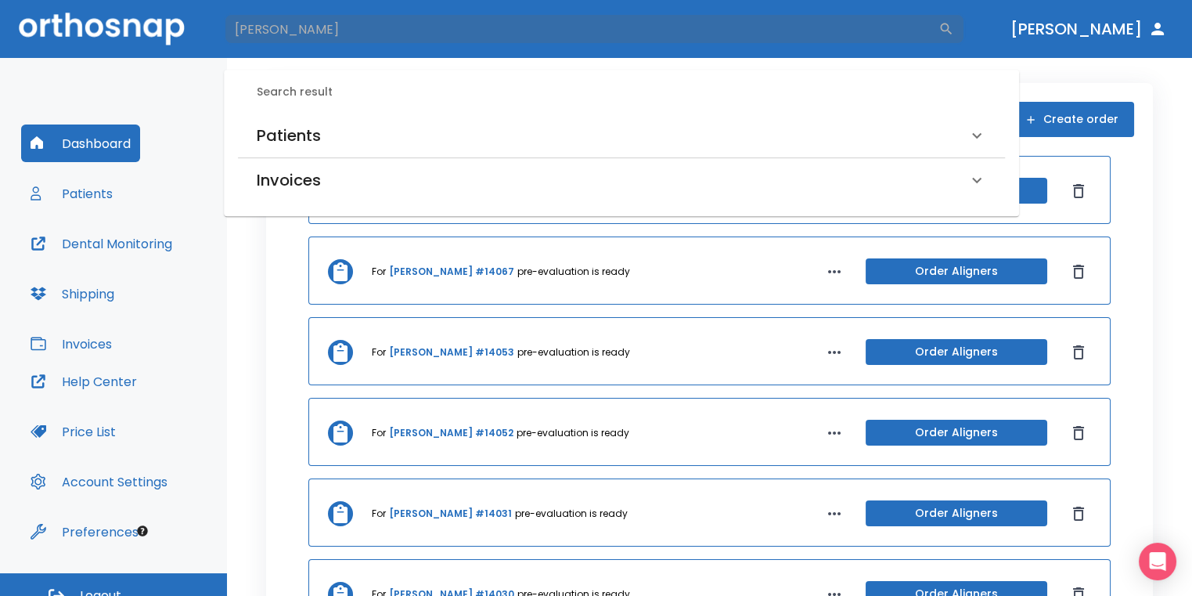
click at [340, 140] on div "Patients" at bounding box center [612, 135] width 711 height 25
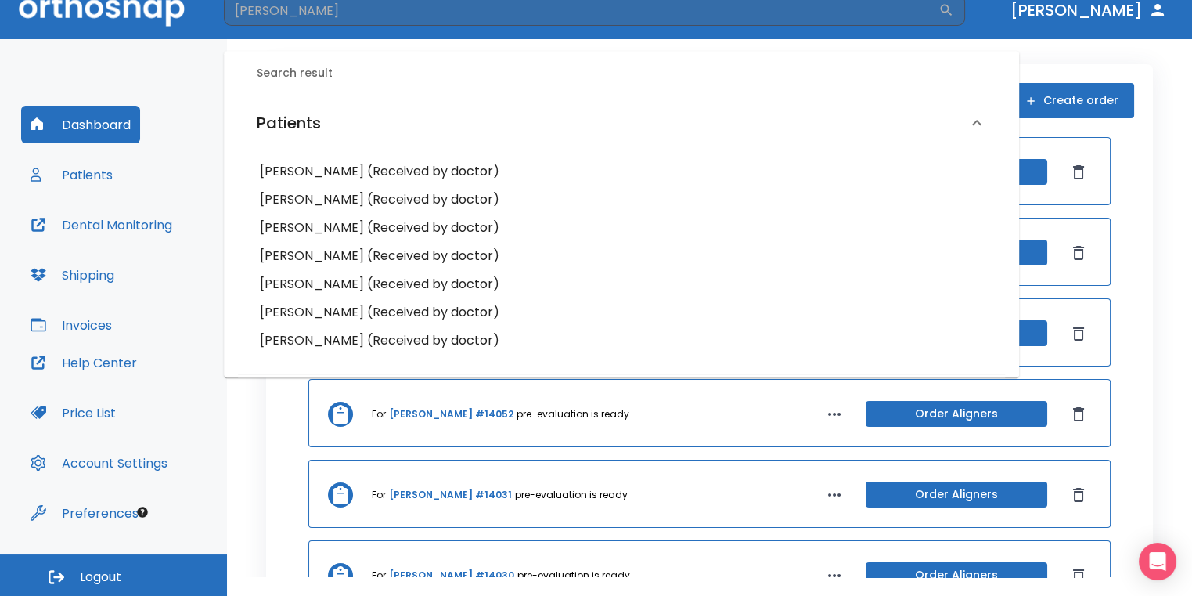
click at [398, 263] on h6 "Evelina Perez (Received by doctor)" at bounding box center [621, 256] width 723 height 22
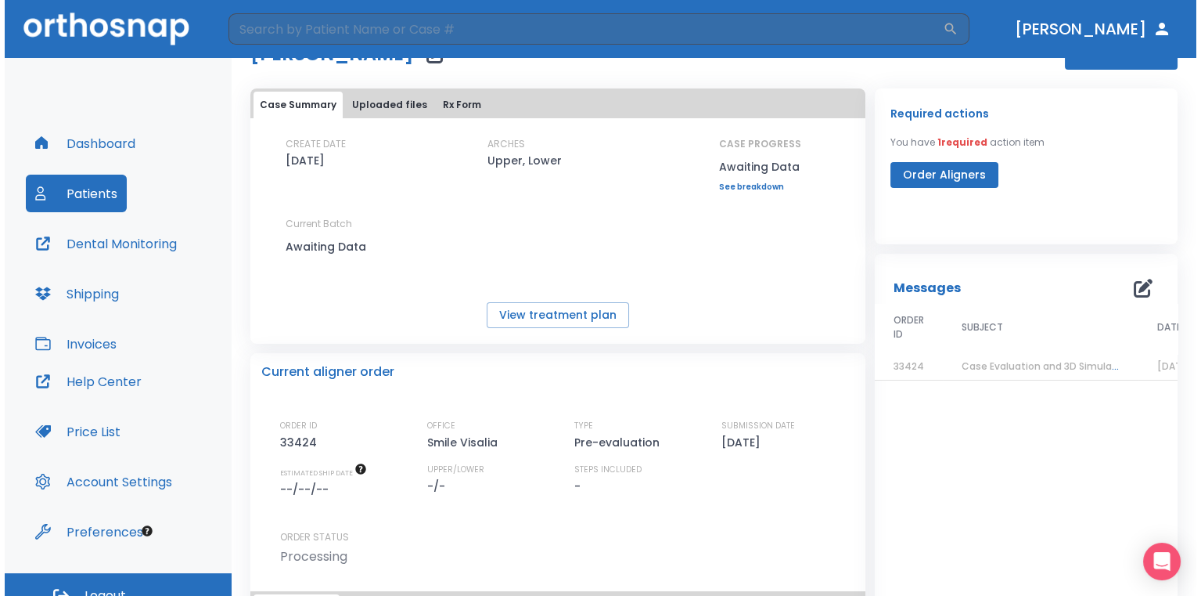
scroll to position [157, 0]
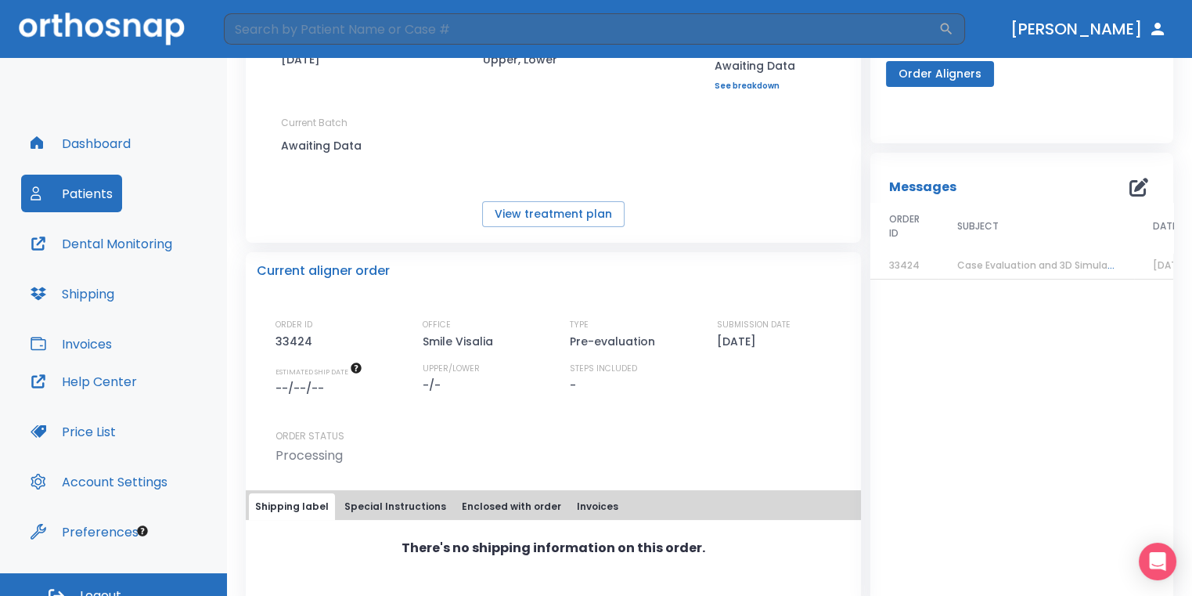
click at [1070, 242] on th "SUBJECT" at bounding box center [1036, 228] width 196 height 50
click at [1058, 272] on td "Case Evaluation and 3D Simulation Ready" at bounding box center [1036, 265] width 196 height 27
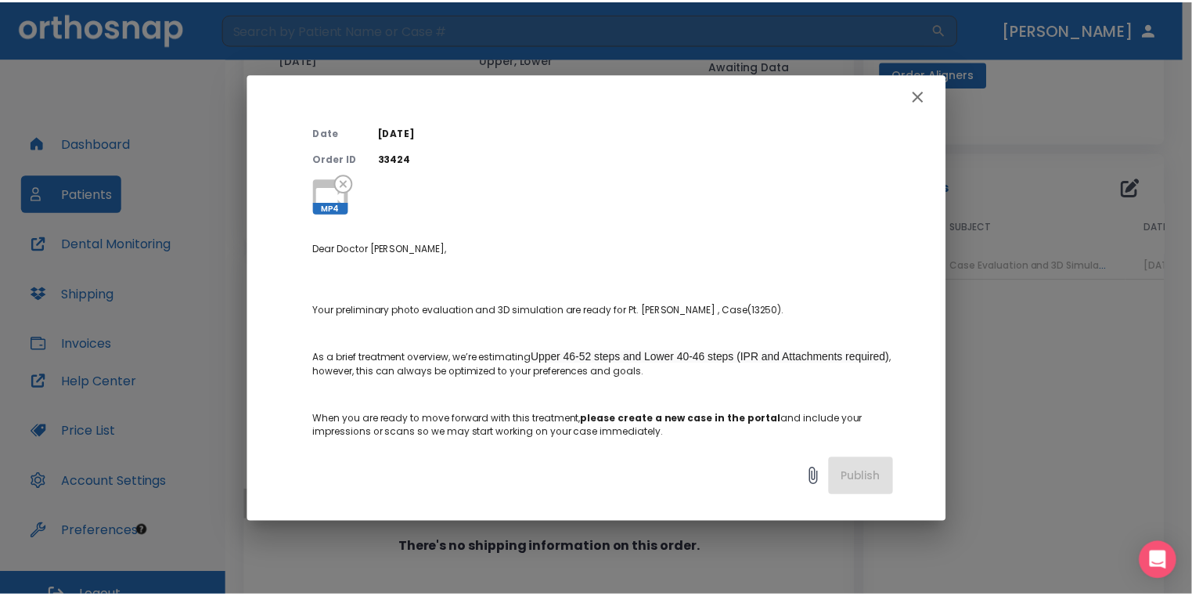
scroll to position [0, 0]
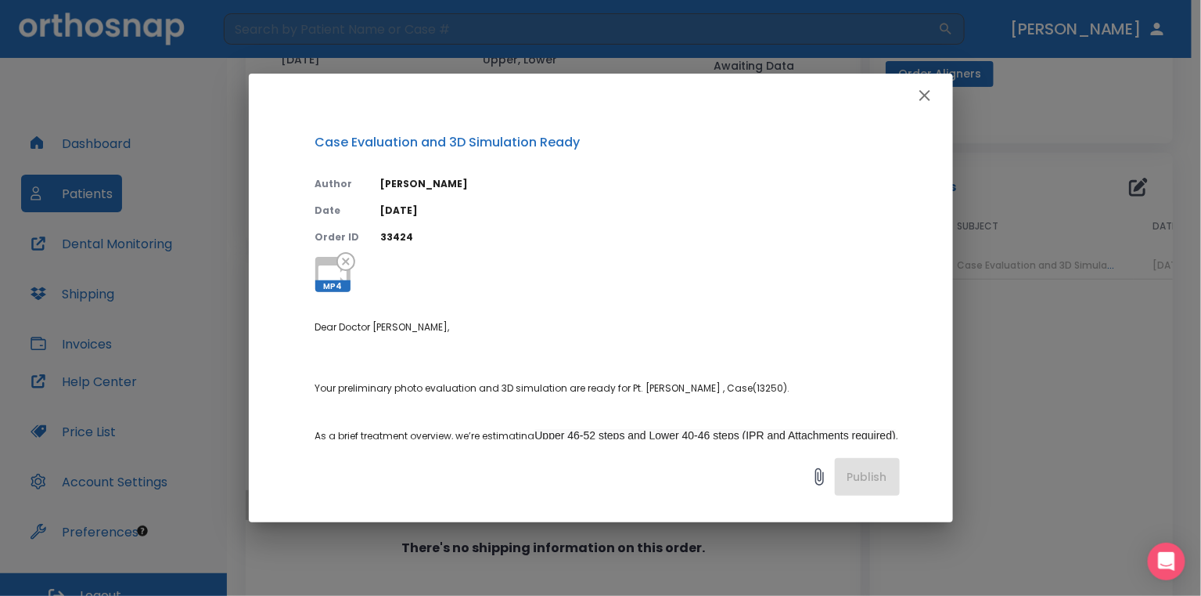
click at [928, 103] on icon "button" at bounding box center [925, 95] width 19 height 19
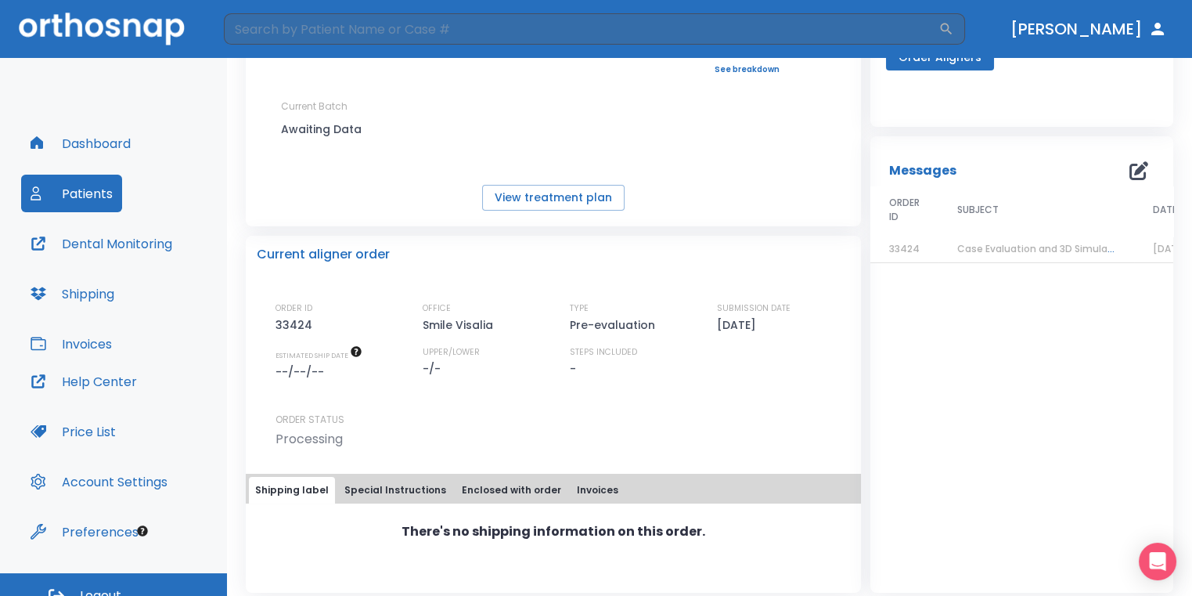
scroll to position [181, 0]
